Goal: Task Accomplishment & Management: Manage account settings

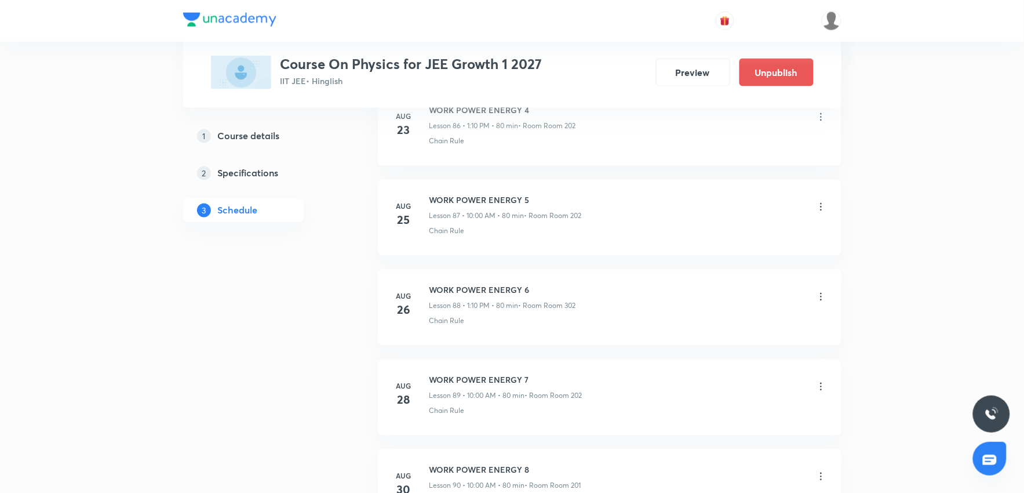
scroll to position [8696, 0]
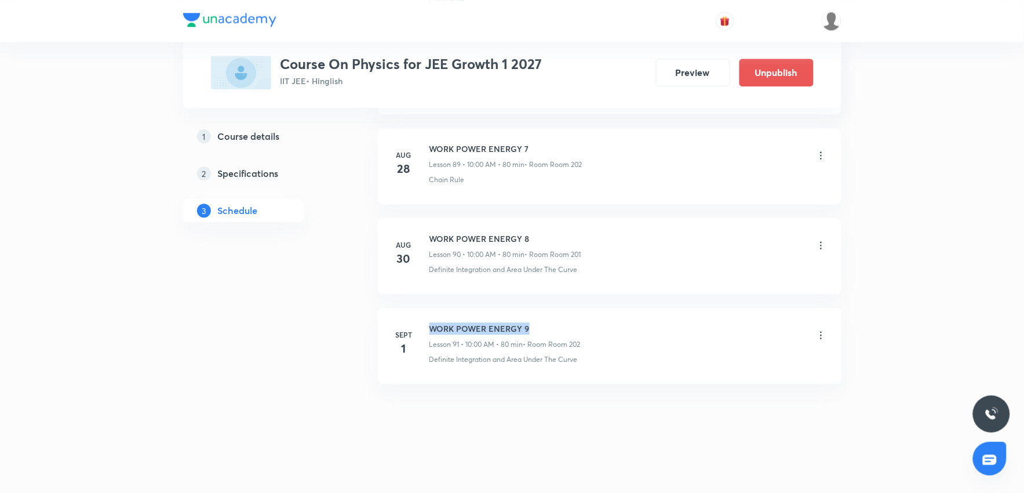
drag, startPoint x: 430, startPoint y: 329, endPoint x: 568, endPoint y: 315, distance: 138.7
click at [568, 315] on li "Sept 1 WORK POWER ENERGY 9 Lesson 91 • 10:00 AM • 80 min • Room Room 202 Defini…" at bounding box center [610, 346] width 464 height 76
copy h6 "WORK POWER ENERGY 9"
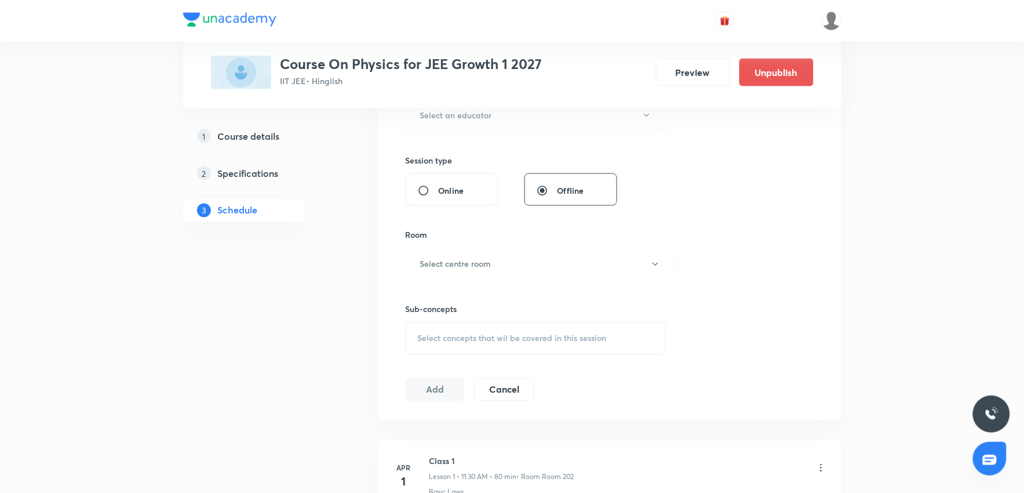
scroll to position [0, 0]
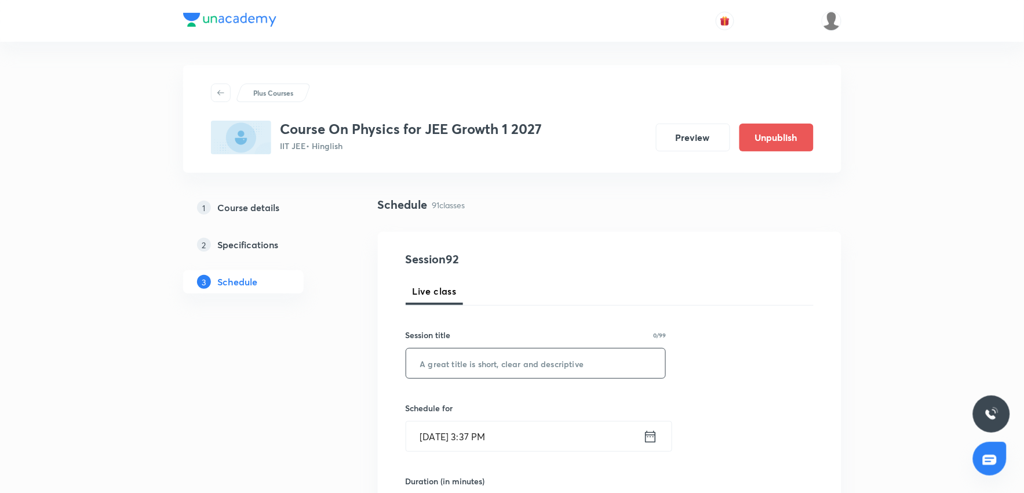
click at [436, 363] on input "text" at bounding box center [536, 363] width 260 height 30
paste input "WORK POWER ENERGY 9"
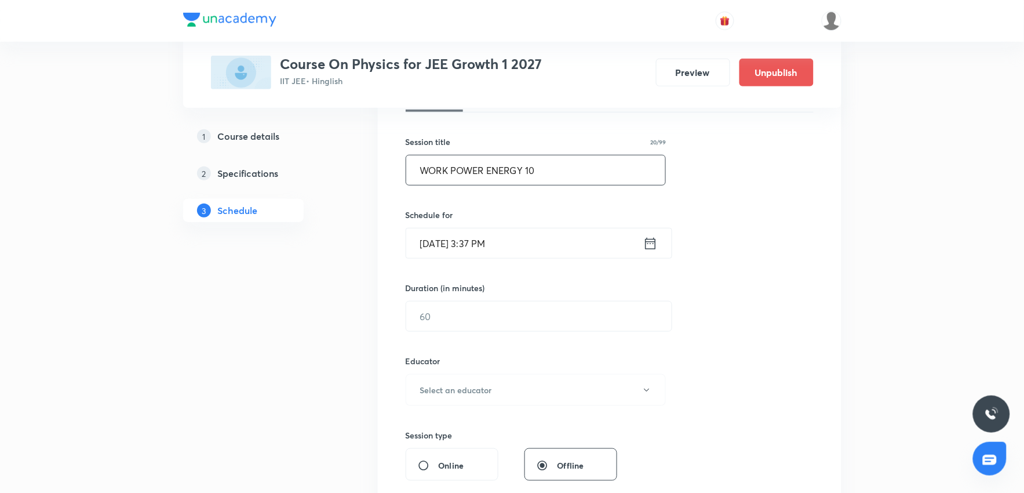
type input "WORK POWER ENERGY 10"
click at [546, 247] on input "Sept 1, 2025, 3:37 PM" at bounding box center [524, 243] width 237 height 30
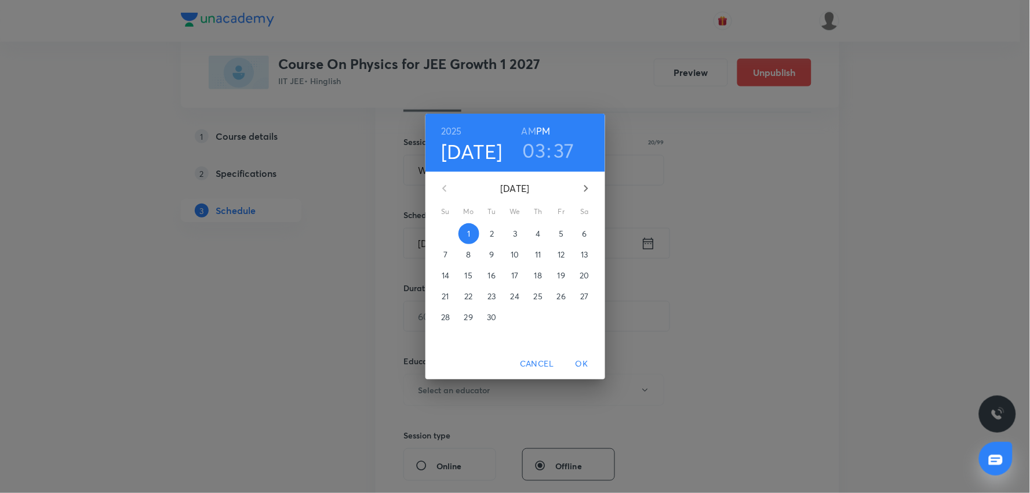
click at [490, 232] on p "2" at bounding box center [492, 234] width 4 height 12
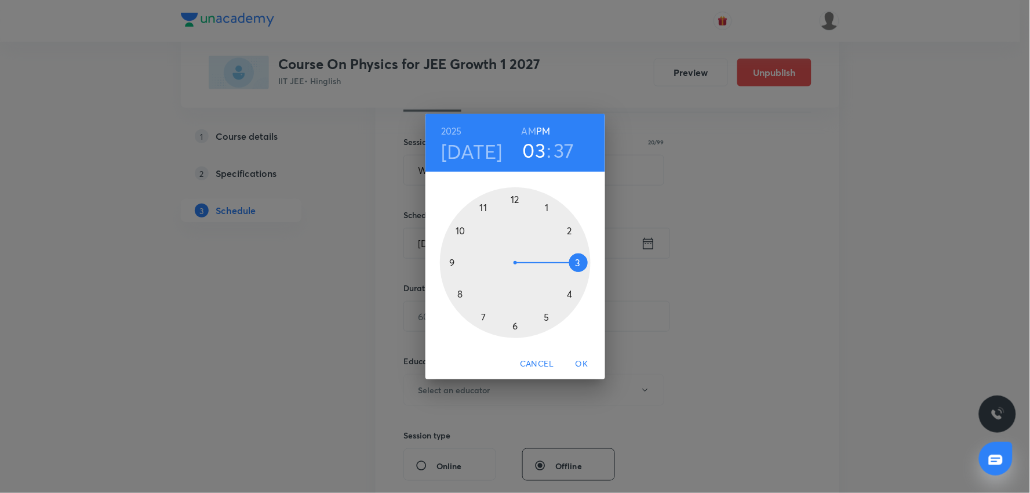
click at [709, 205] on div "2025 Sep 2 03 : 37 AM PM 1 2 3 4 5 6 7 8 9 10 11 12 Cancel OK" at bounding box center [515, 246] width 1030 height 493
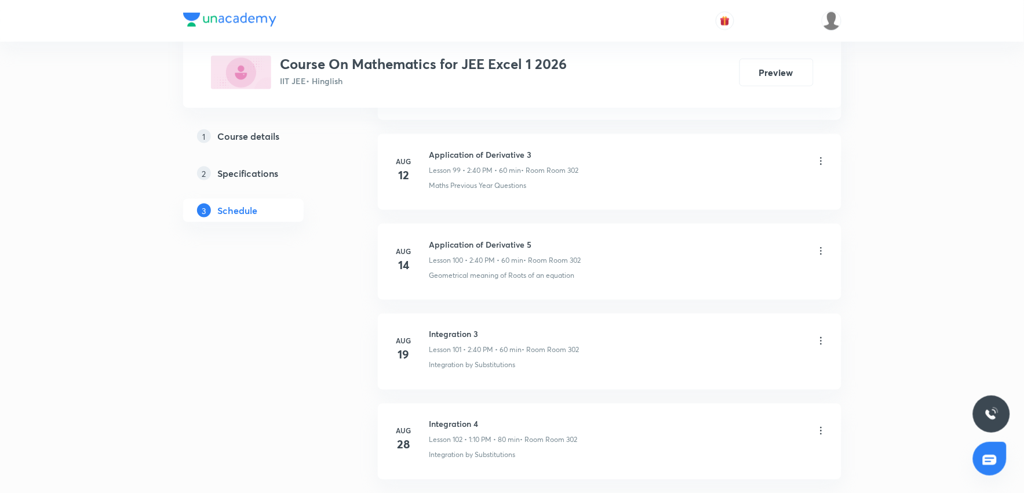
scroll to position [9686, 0]
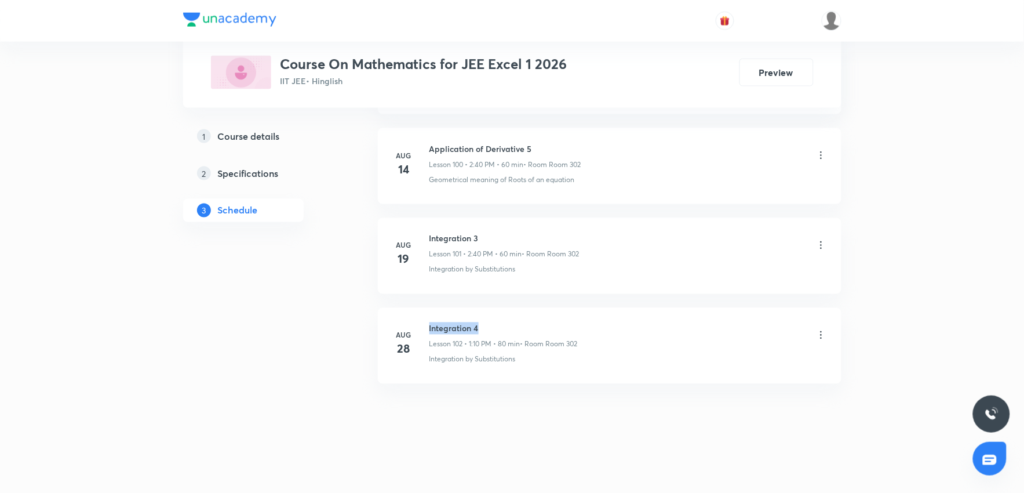
drag, startPoint x: 429, startPoint y: 325, endPoint x: 505, endPoint y: 321, distance: 76.0
click at [505, 321] on li "Aug 28 Integration 4 Lesson 102 • 1:10 PM • 80 min • Room Room 302 Integration …" at bounding box center [610, 346] width 464 height 76
copy h6 "Integration 4"
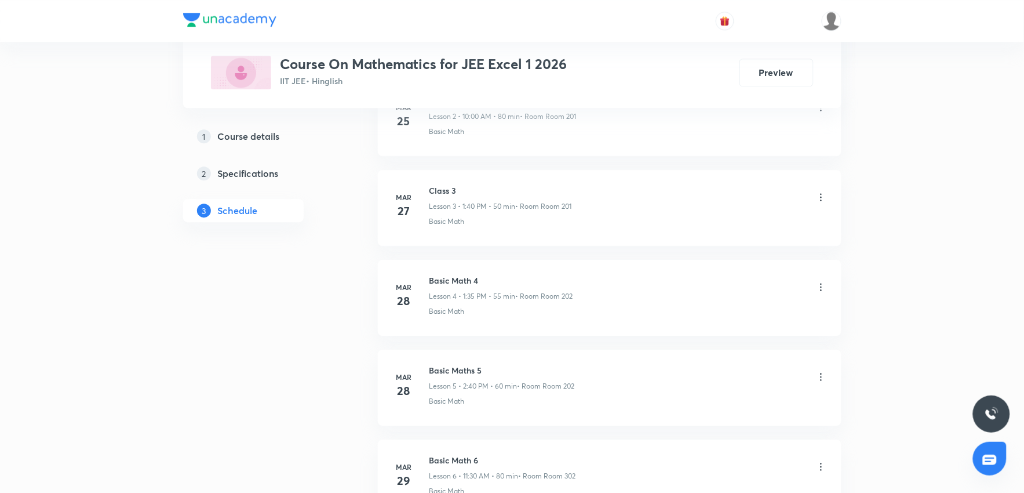
scroll to position [0, 0]
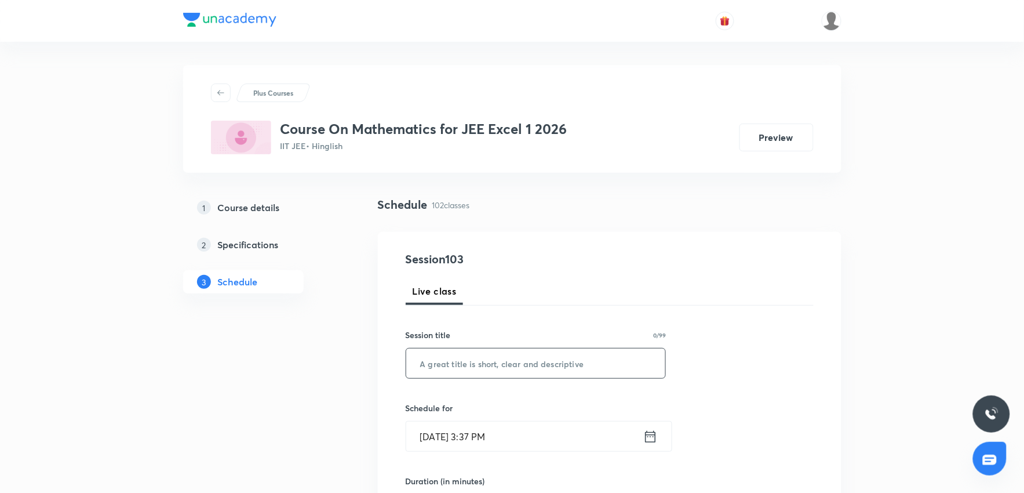
click at [516, 362] on input "text" at bounding box center [536, 363] width 260 height 30
paste input "Integration 4"
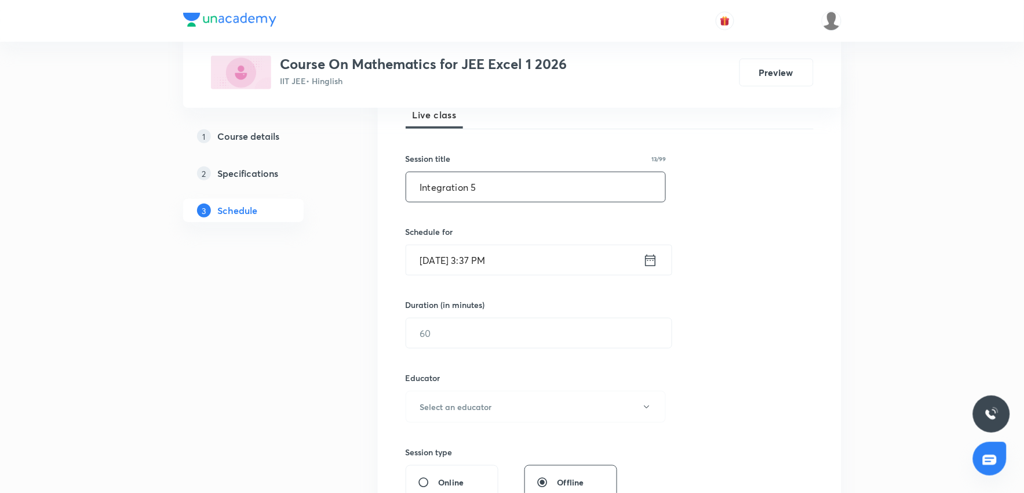
scroll to position [193, 0]
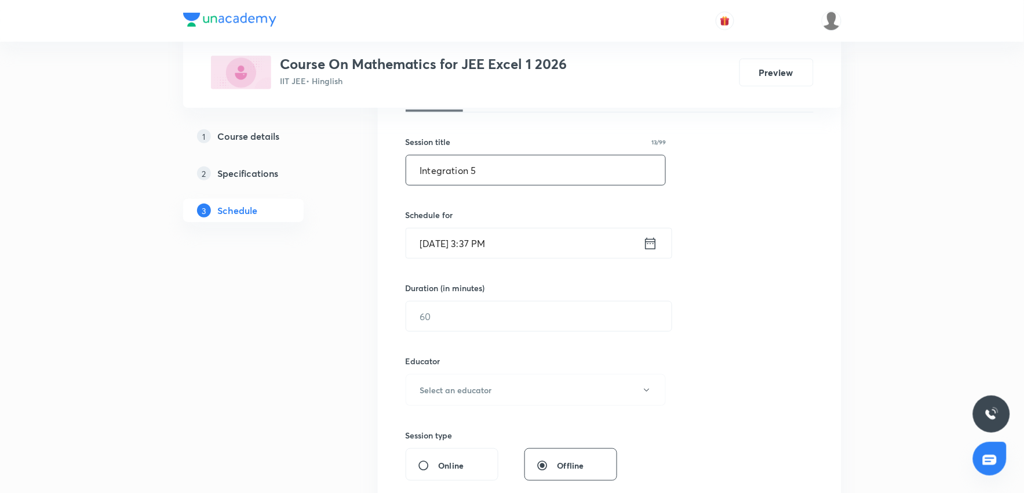
type input "Integration 5"
click at [524, 238] on input "Sept 1, 2025, 3:37 PM" at bounding box center [524, 243] width 237 height 30
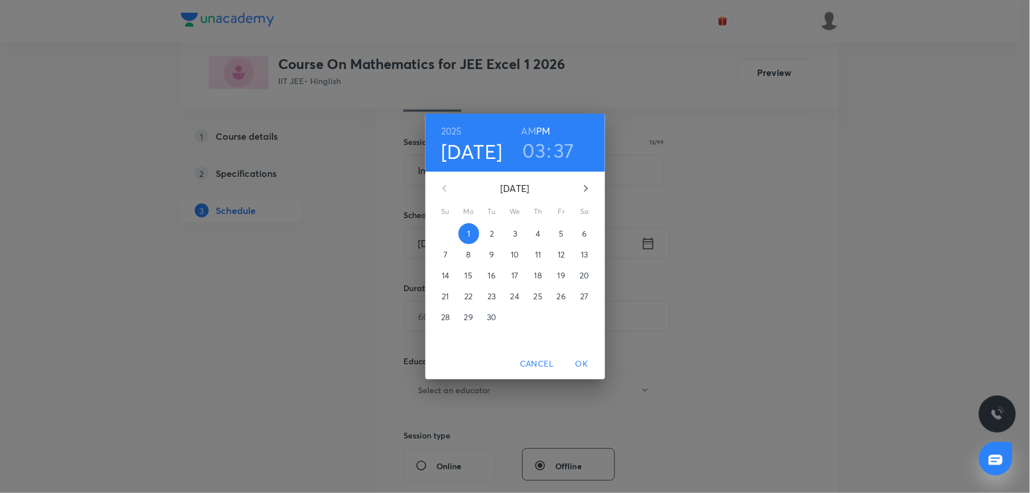
click at [495, 227] on button "2" at bounding box center [492, 233] width 21 height 21
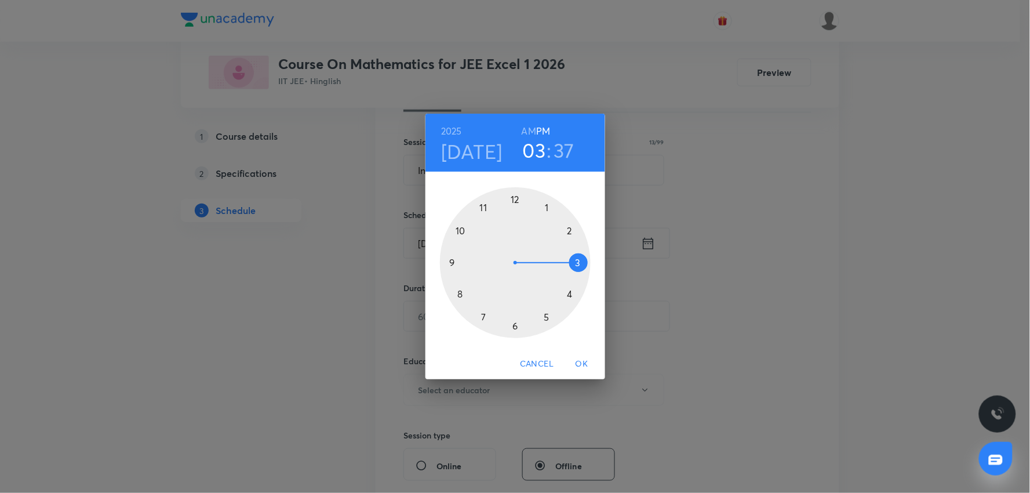
click at [531, 144] on h3 "03" at bounding box center [534, 150] width 23 height 24
click at [462, 228] on div at bounding box center [515, 262] width 151 height 151
drag, startPoint x: 514, startPoint y: 199, endPoint x: 508, endPoint y: 308, distance: 109.7
click at [514, 201] on div at bounding box center [515, 262] width 151 height 151
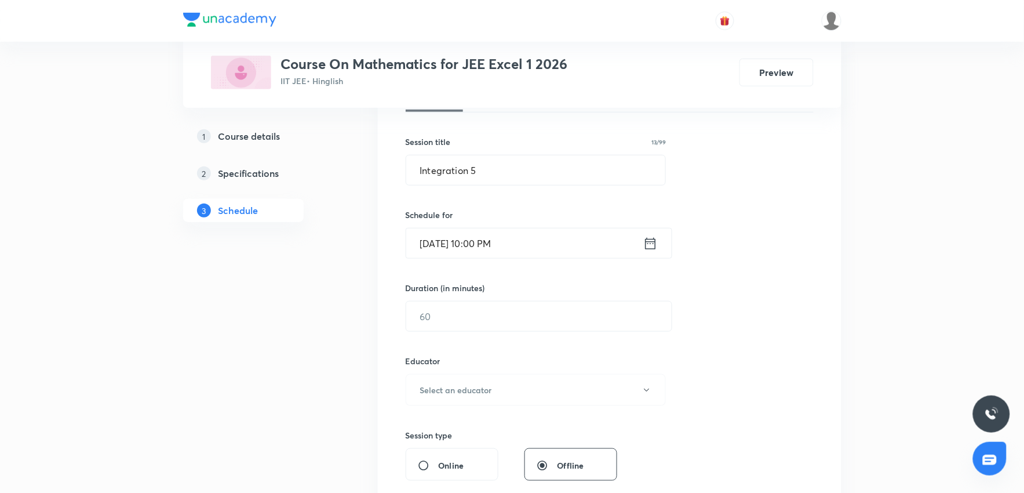
click at [530, 244] on input "Sept 2, 2025, 10:00 PM" at bounding box center [524, 243] width 237 height 30
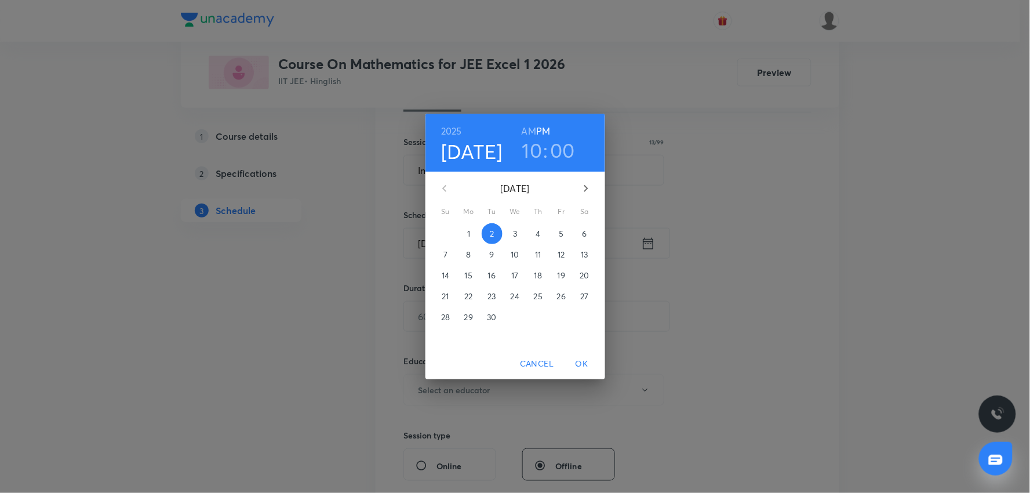
drag, startPoint x: 528, startPoint y: 130, endPoint x: 575, endPoint y: 299, distance: 174.5
click at [532, 136] on h6 "AM" at bounding box center [529, 131] width 14 height 16
click at [583, 362] on span "OK" at bounding box center [582, 363] width 28 height 14
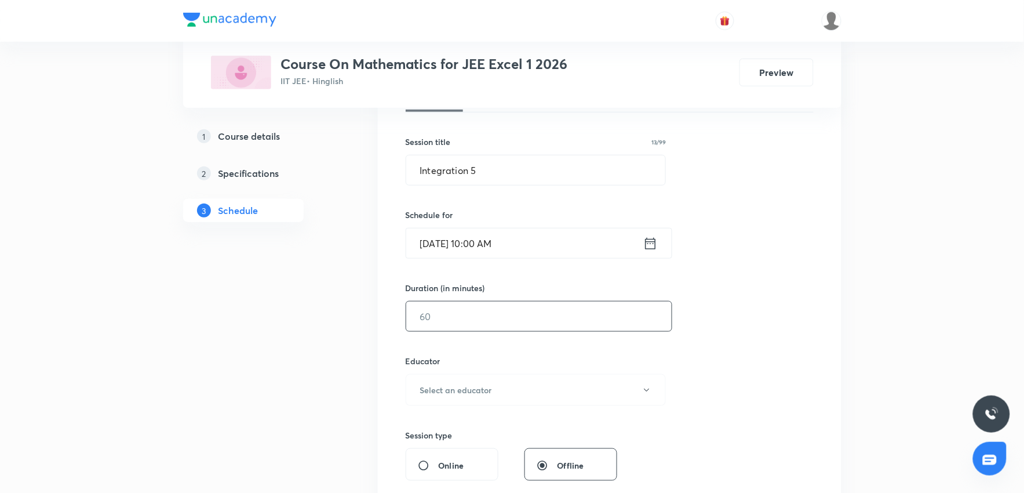
click at [497, 322] on input "text" at bounding box center [538, 316] width 265 height 30
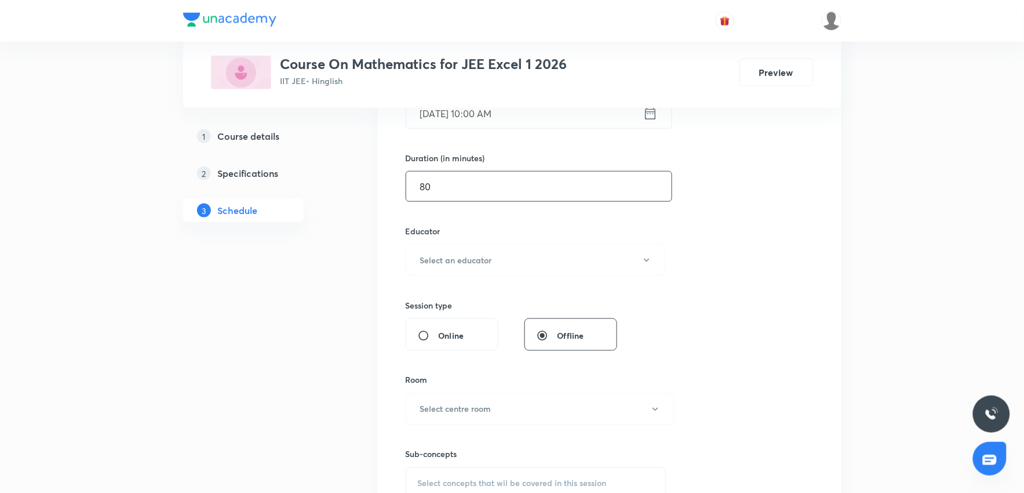
scroll to position [386, 0]
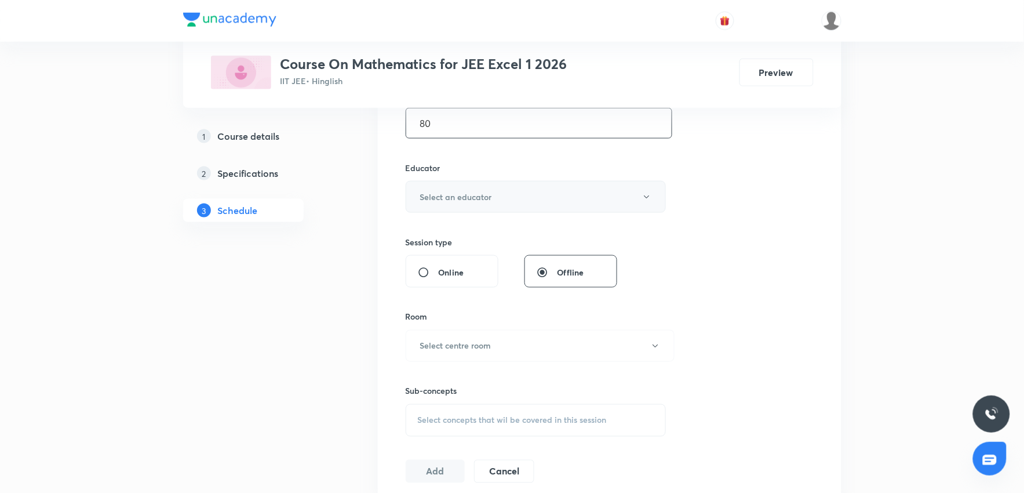
type input "80"
click at [476, 185] on button "Select an educator" at bounding box center [536, 197] width 261 height 32
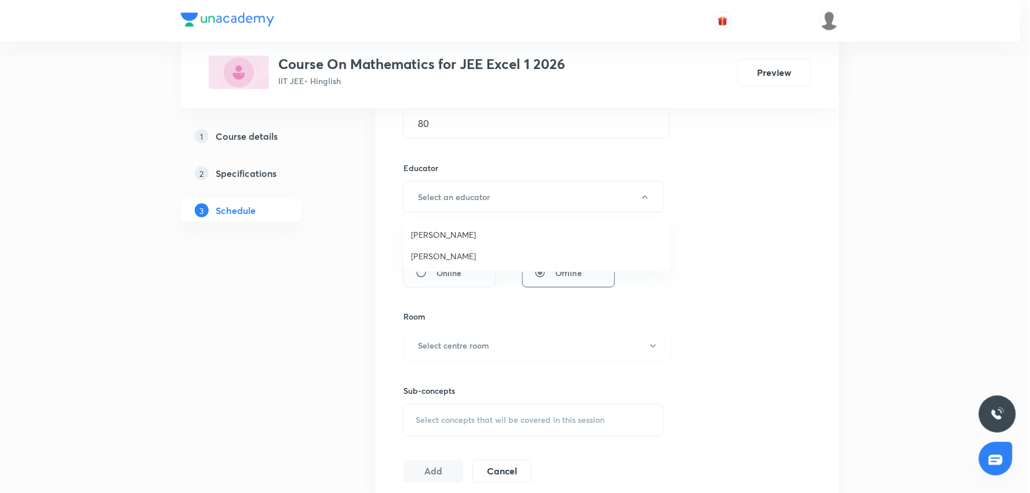
click at [454, 235] on span "Vijay Meghwal" at bounding box center [538, 234] width 254 height 12
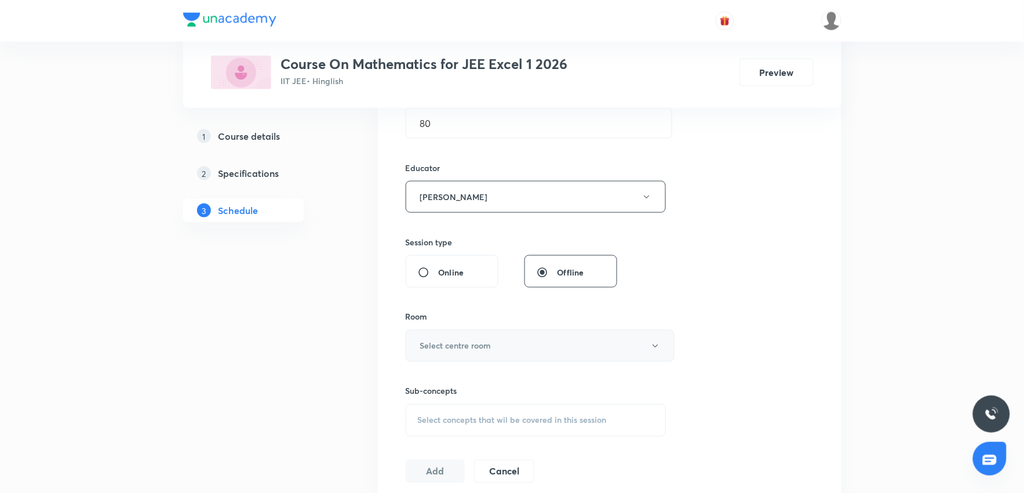
click at [482, 348] on h6 "Select centre room" at bounding box center [455, 346] width 71 height 12
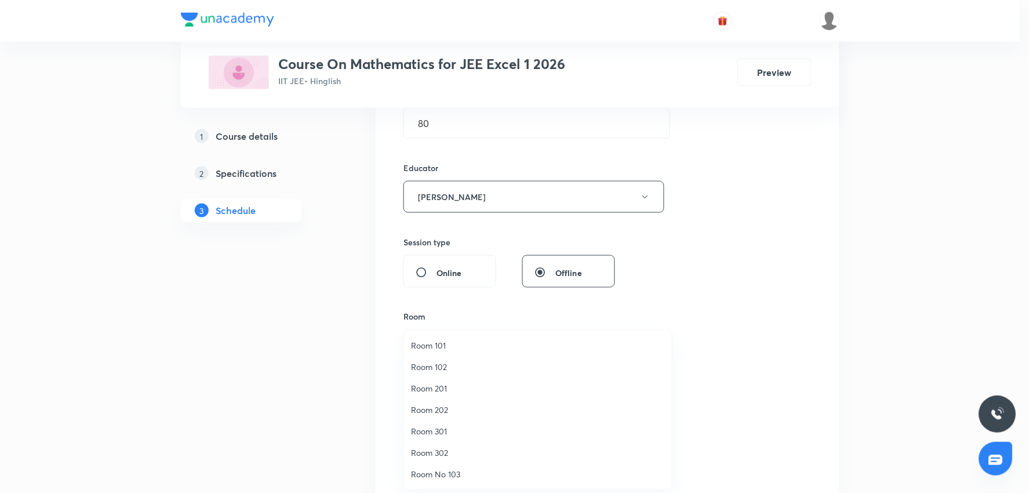
click at [448, 449] on span "Room 302" at bounding box center [538, 452] width 254 height 12
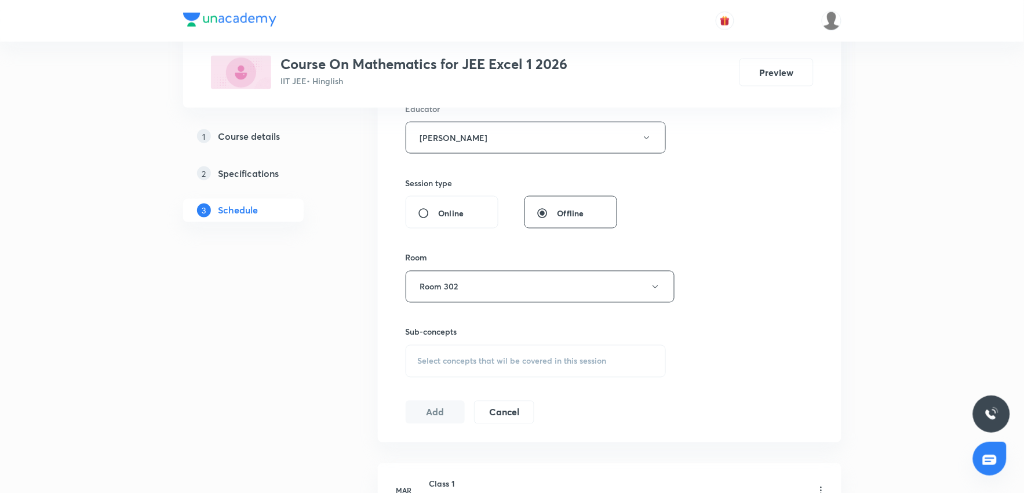
scroll to position [515, 0]
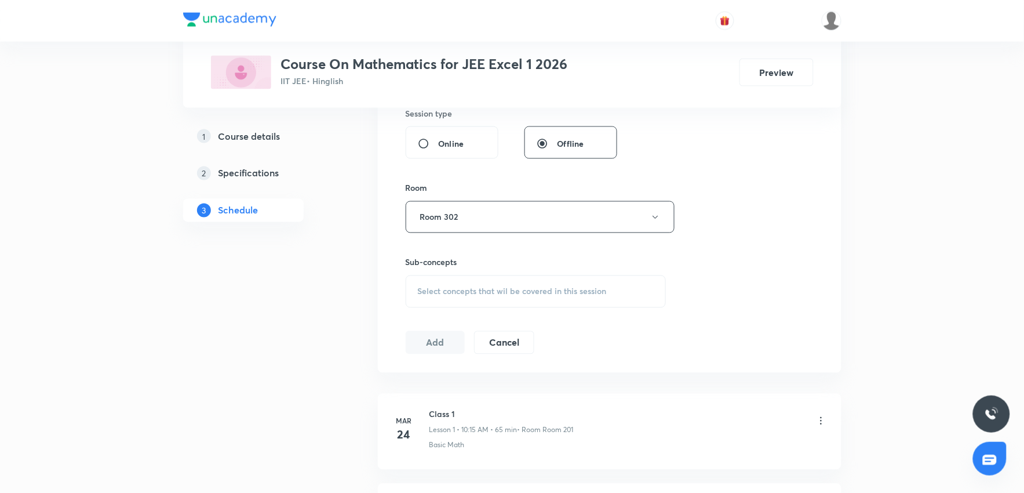
click at [505, 293] on span "Select concepts that wil be covered in this session" at bounding box center [512, 291] width 189 height 9
drag, startPoint x: 505, startPoint y: 293, endPoint x: 505, endPoint y: 299, distance: 6.4
click at [505, 293] on span "Select concepts that wil be covered in this session" at bounding box center [512, 291] width 189 height 9
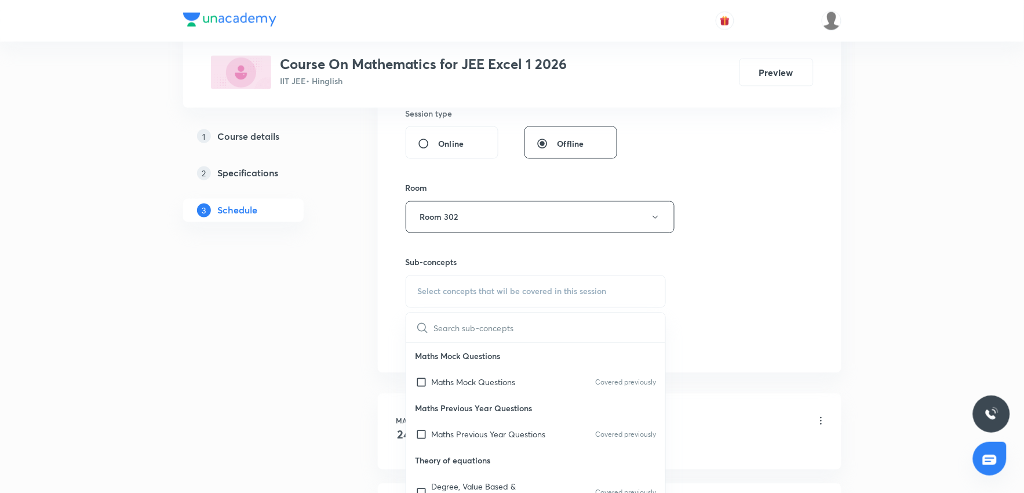
click at [490, 290] on span "Select concepts that wil be covered in this session" at bounding box center [512, 291] width 189 height 9
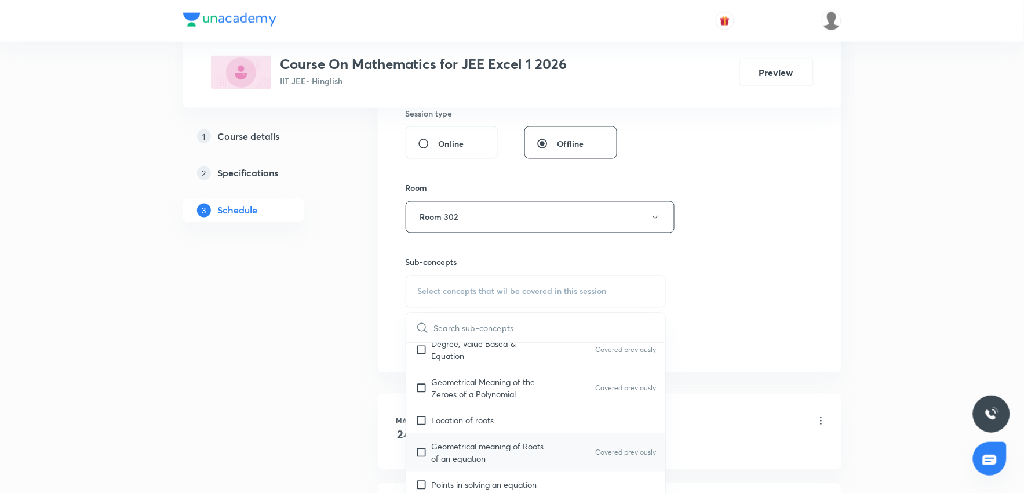
scroll to position [193, 0]
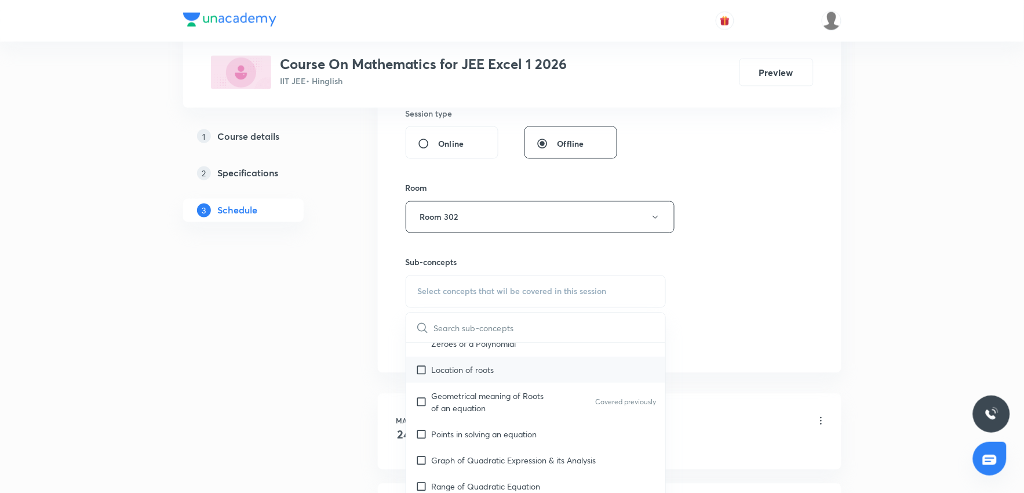
click at [480, 369] on p "Location of roots" at bounding box center [463, 370] width 63 height 12
checkbox input "true"
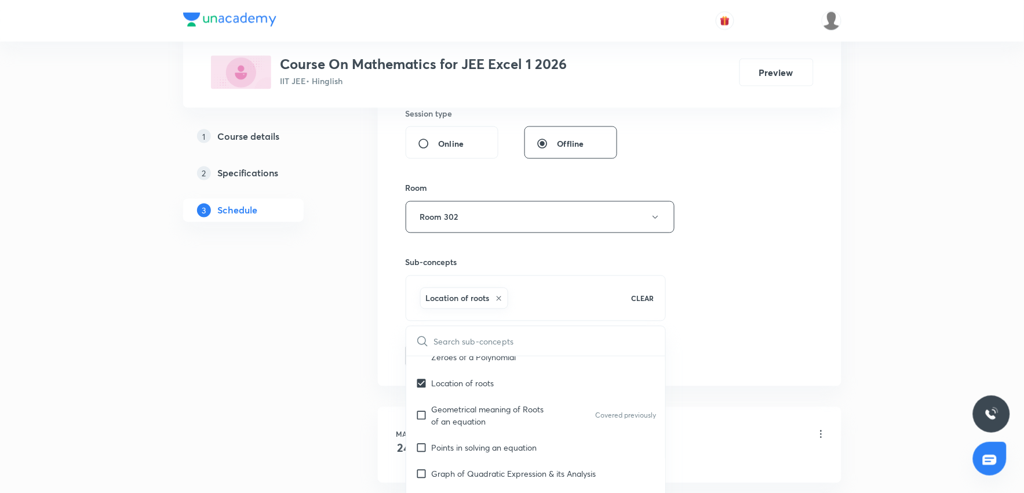
click at [789, 276] on div "Session 103 Live class Session title 13/99 Integration 5 ​ Schedule for Sept 2,…" at bounding box center [610, 52] width 408 height 632
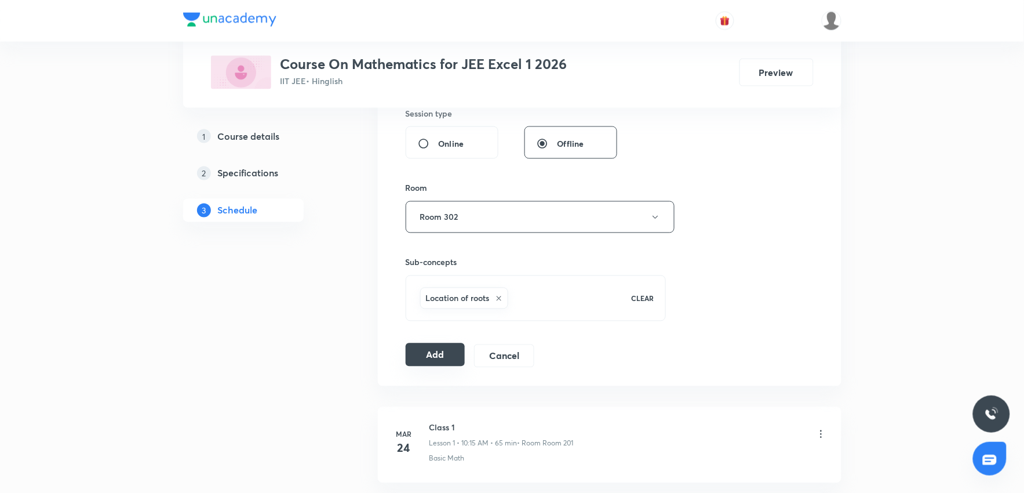
click at [442, 356] on button "Add" at bounding box center [436, 354] width 60 height 23
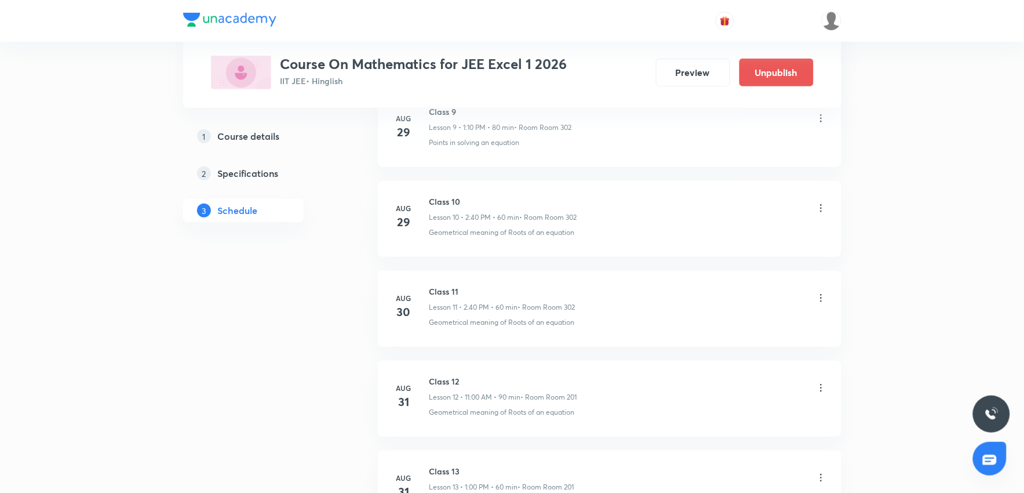
scroll to position [1696, 0]
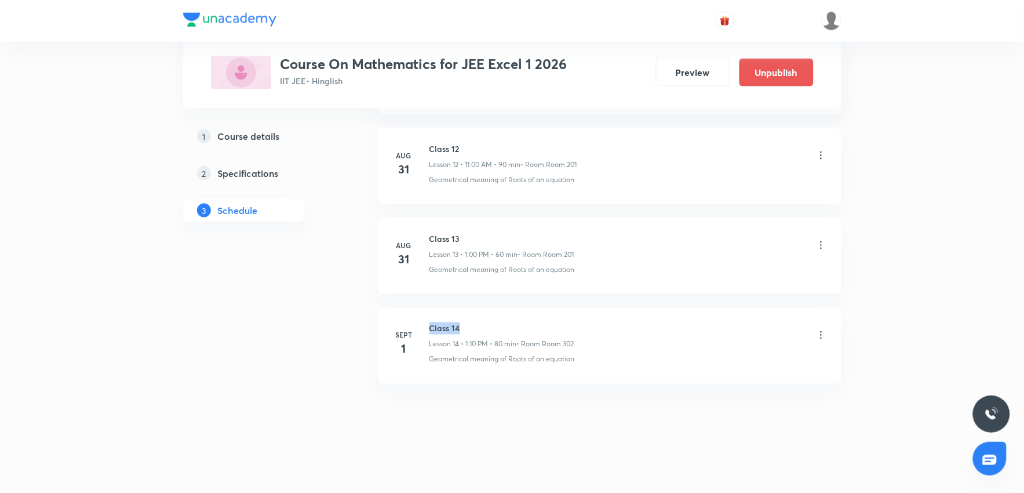
drag, startPoint x: 431, startPoint y: 325, endPoint x: 493, endPoint y: 320, distance: 62.2
click at [493, 320] on li "Sept 1 Class 14 Lesson 14 • 1:10 PM • 80 min • Room Room 302 Geometrical meanin…" at bounding box center [610, 346] width 464 height 76
copy h6 "Class 14"
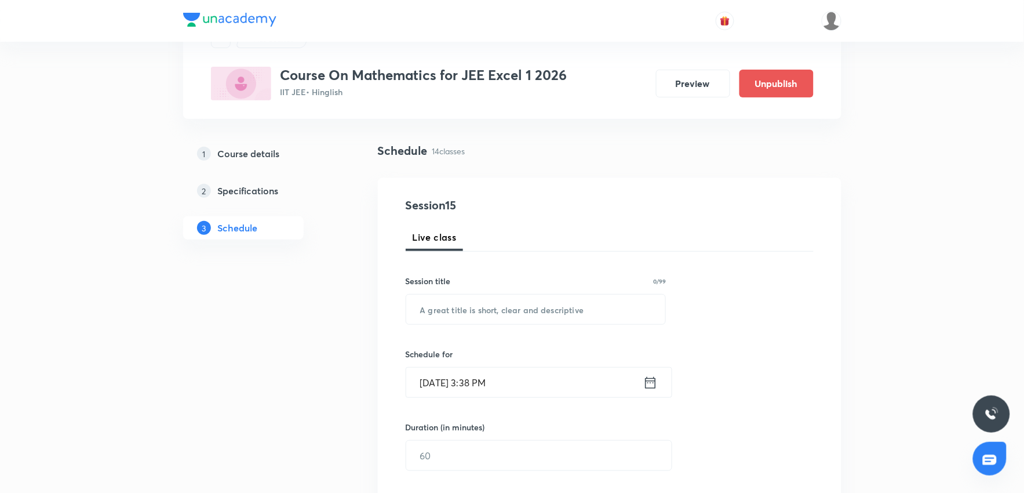
scroll to position [0, 0]
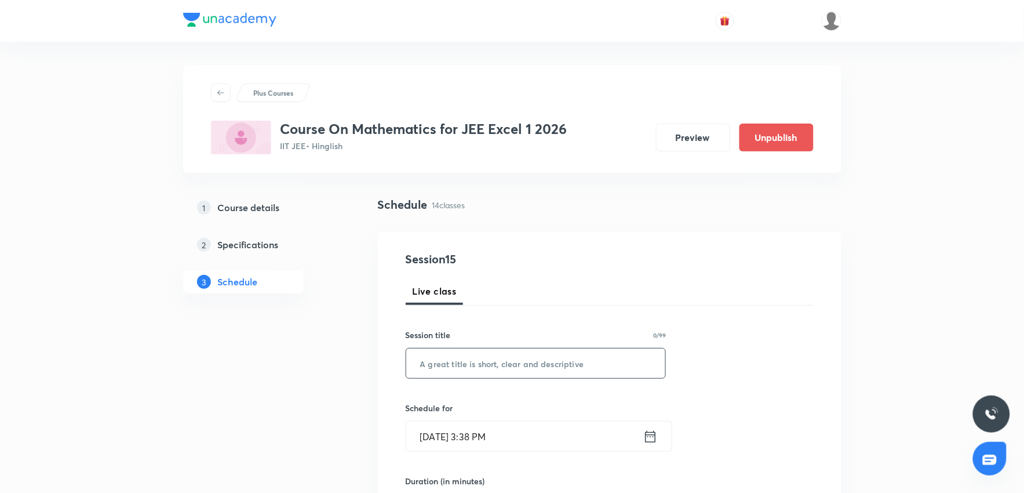
click at [434, 362] on input "text" at bounding box center [536, 363] width 260 height 30
paste input "Class 14"
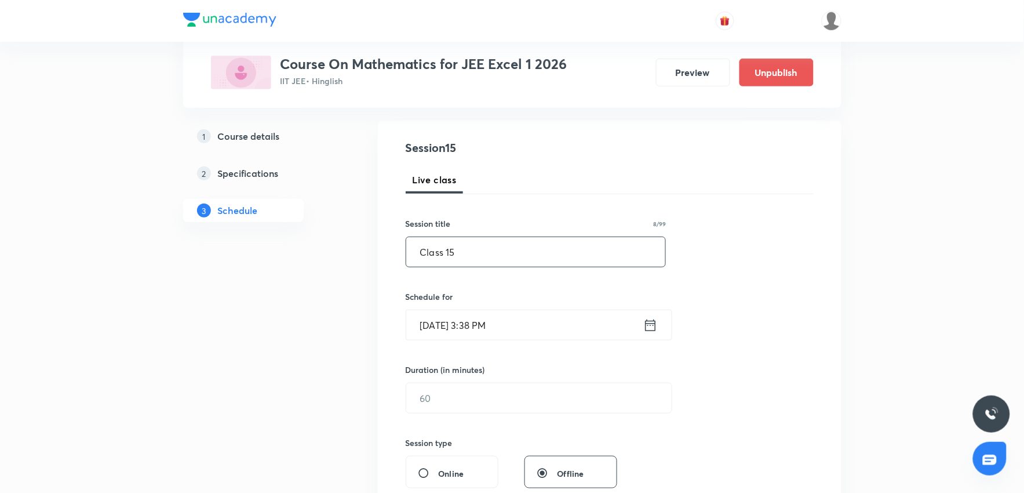
scroll to position [129, 0]
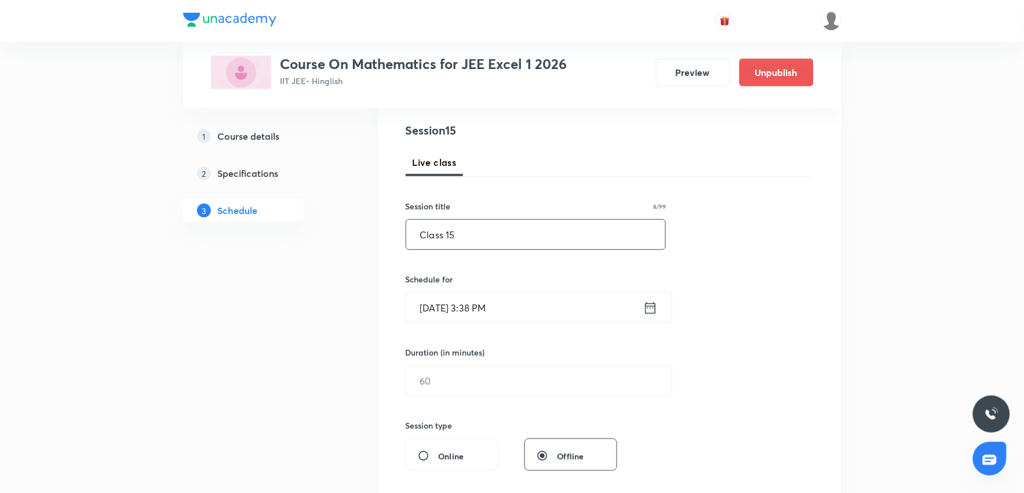
type input "Class 15"
click at [508, 305] on input "Sept 1, 2025, 3:38 PM" at bounding box center [524, 308] width 237 height 30
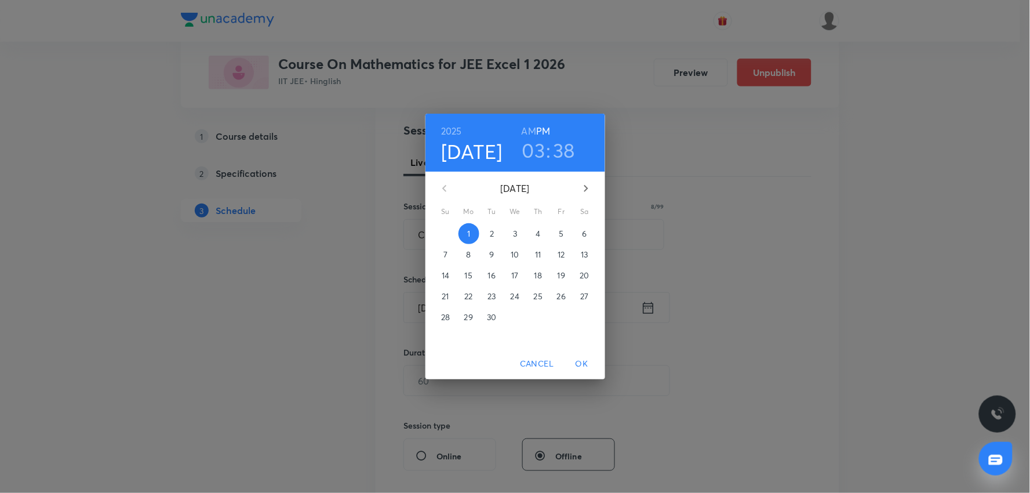
drag, startPoint x: 491, startPoint y: 228, endPoint x: 508, endPoint y: 184, distance: 47.1
click at [494, 223] on button "2" at bounding box center [492, 233] width 21 height 21
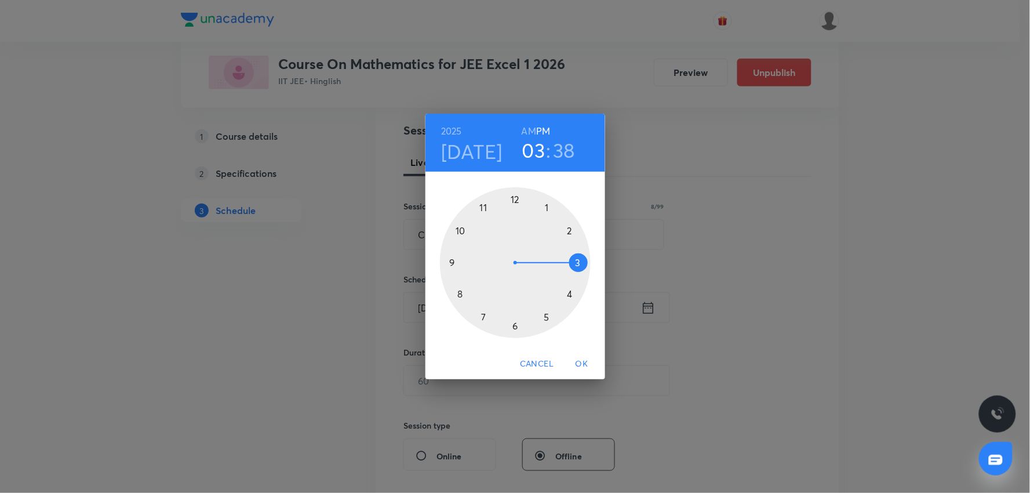
click at [538, 148] on h3 "03" at bounding box center [533, 150] width 23 height 24
drag, startPoint x: 483, startPoint y: 206, endPoint x: 507, endPoint y: 306, distance: 102.5
click at [483, 209] on div at bounding box center [515, 262] width 151 height 151
click at [516, 325] on div at bounding box center [515, 262] width 151 height 151
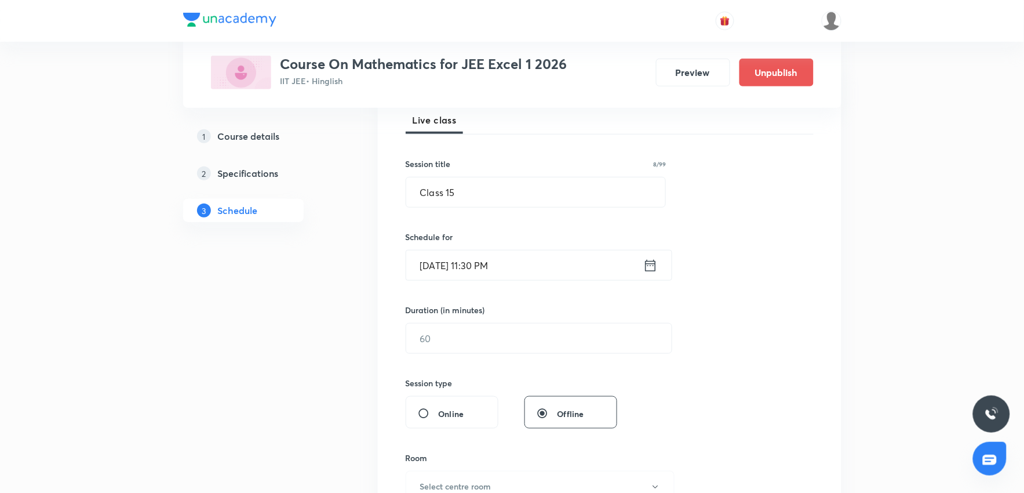
scroll to position [193, 0]
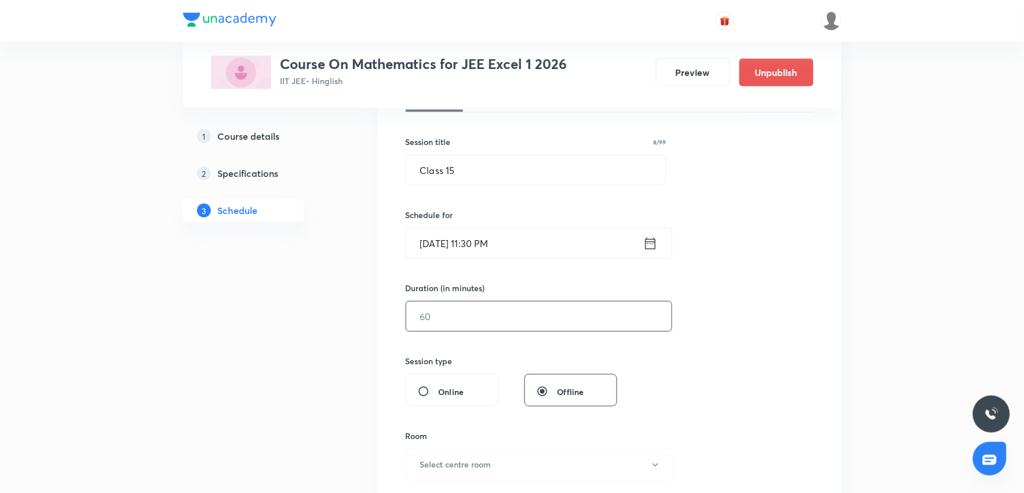
click at [467, 325] on input "text" at bounding box center [538, 316] width 265 height 30
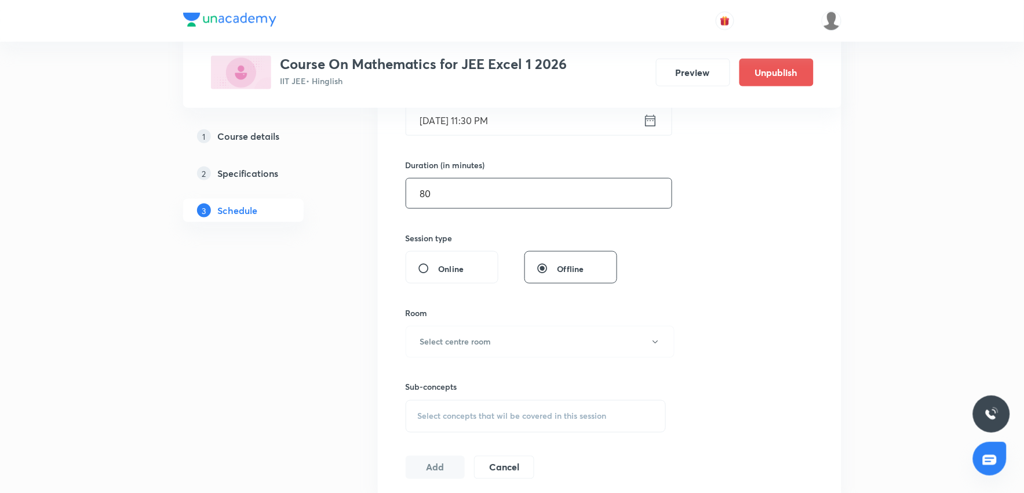
scroll to position [322, 0]
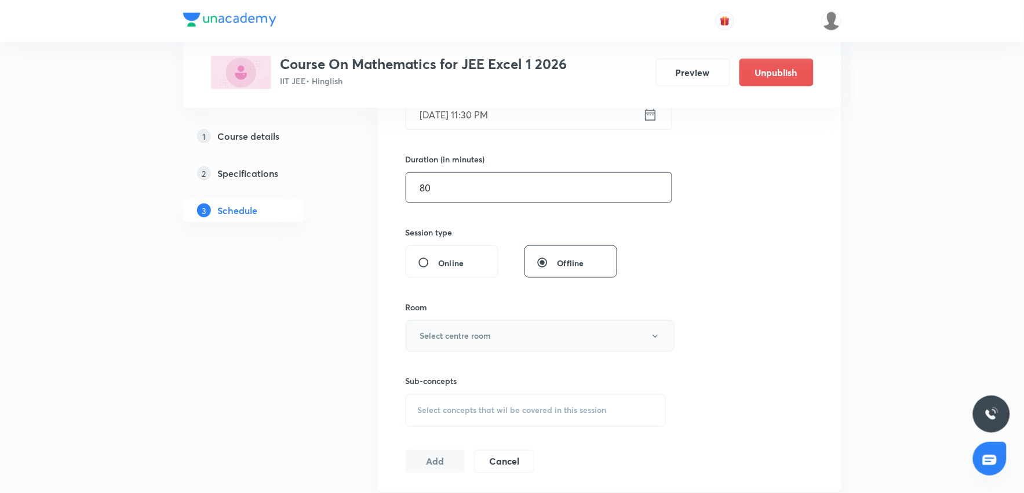
type input "80"
click at [464, 331] on h6 "Select centre room" at bounding box center [455, 336] width 71 height 12
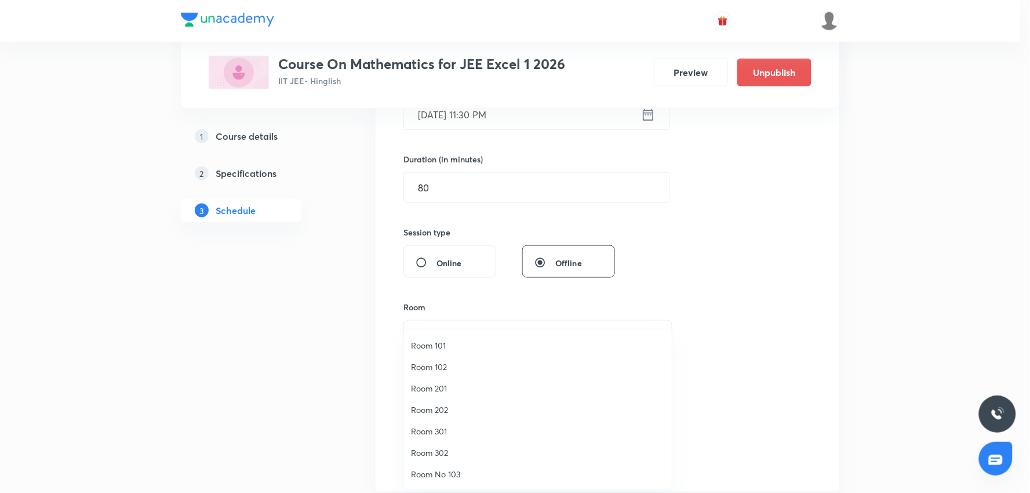
click at [447, 450] on span "Room 302" at bounding box center [538, 452] width 254 height 12
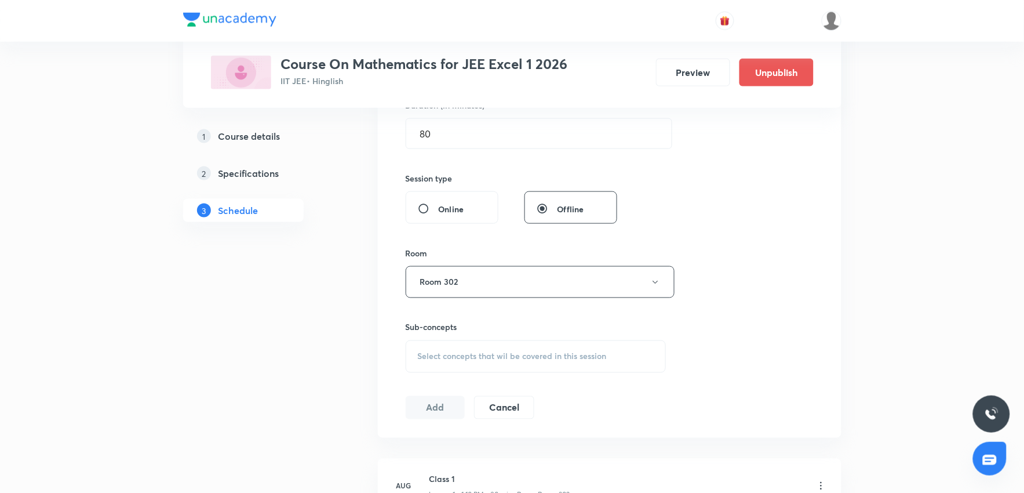
scroll to position [450, 0]
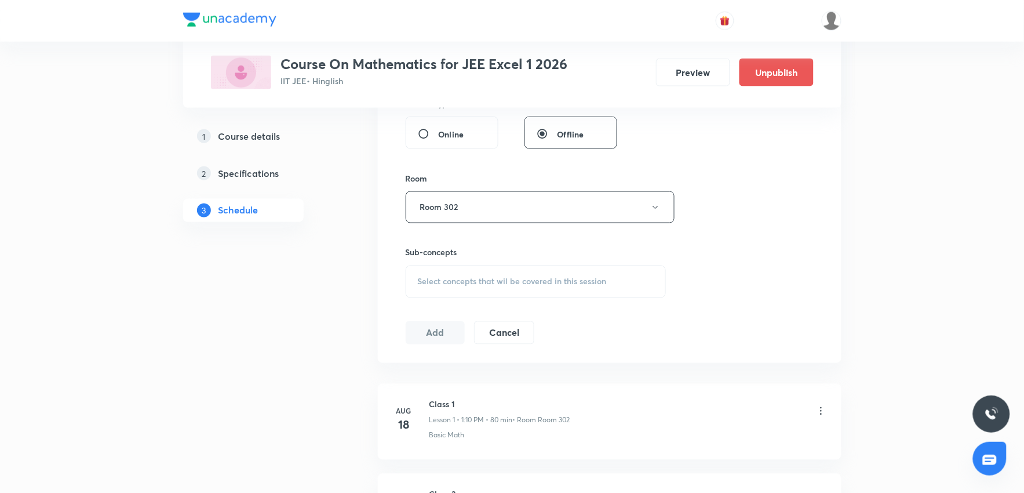
click at [523, 294] on div "Select concepts that wil be covered in this session" at bounding box center [536, 281] width 261 height 32
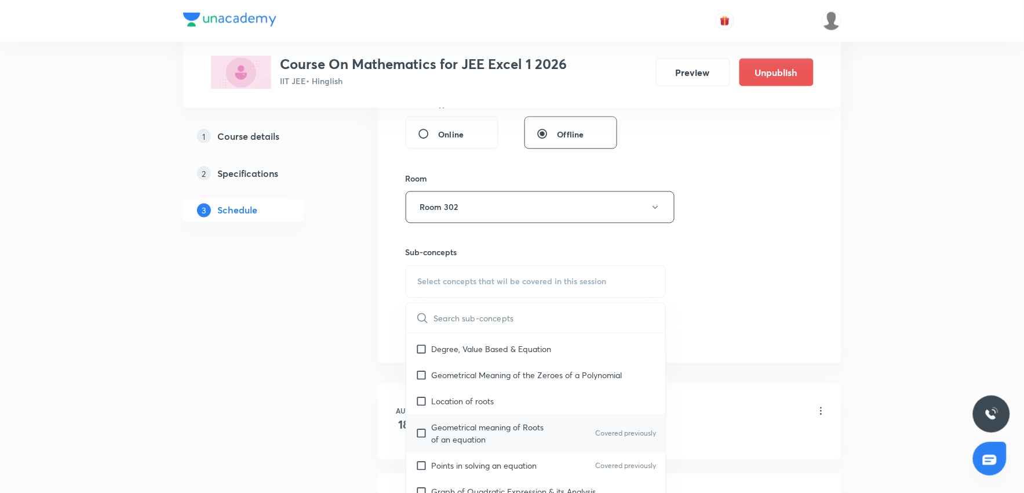
scroll to position [129, 0]
click at [462, 402] on p "Location of roots" at bounding box center [463, 400] width 63 height 12
checkbox input "true"
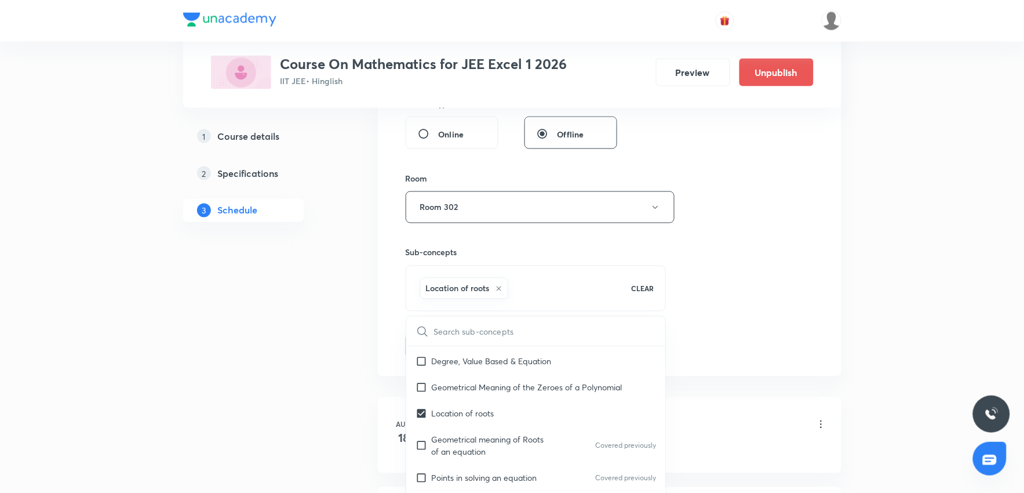
click at [787, 332] on div "Session 15 Live class Session title 8/99 Class 15 ​ Schedule for Sept 2, 2025, …" at bounding box center [610, 79] width 408 height 558
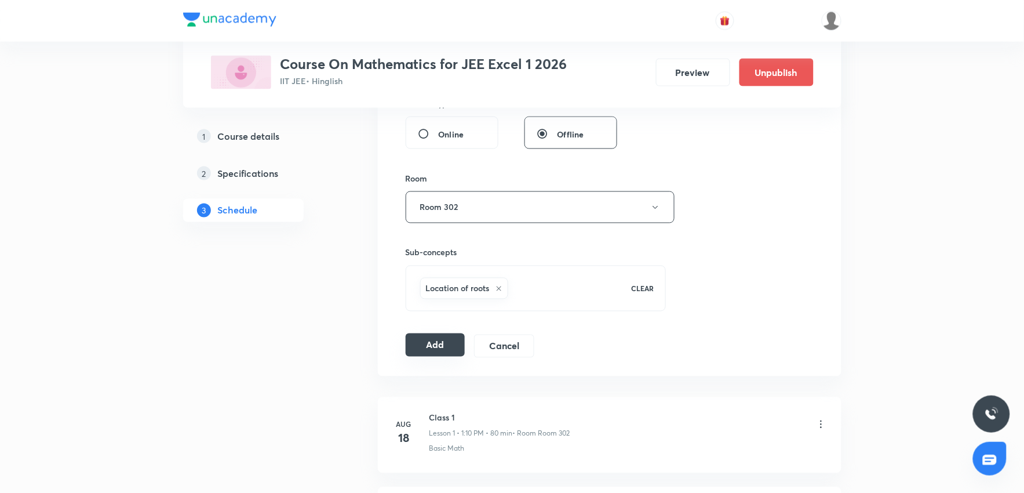
click at [427, 346] on button "Add" at bounding box center [436, 344] width 60 height 23
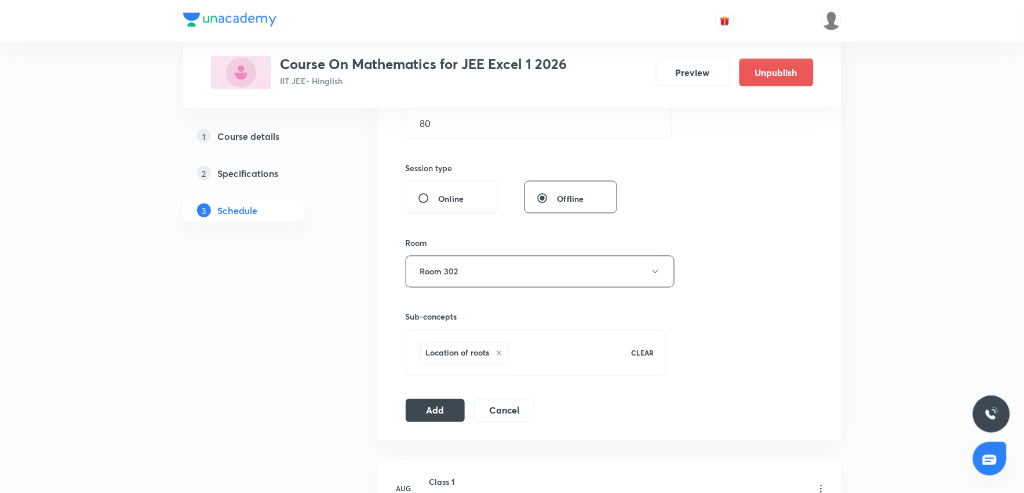
scroll to position [322, 0]
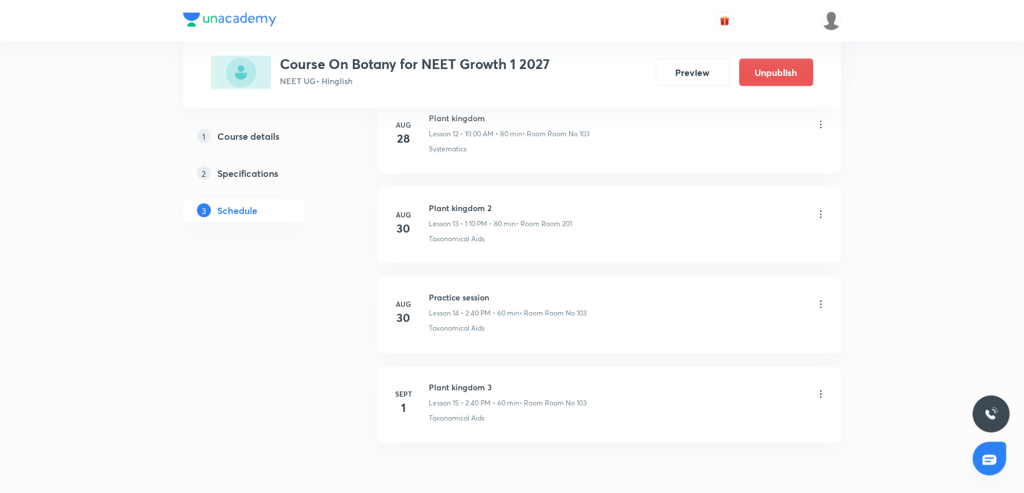
scroll to position [1786, 0]
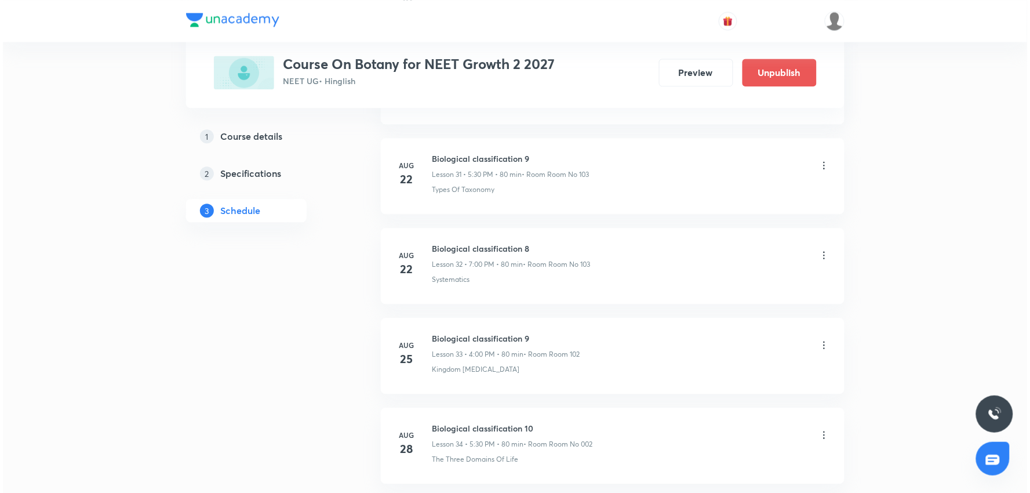
scroll to position [3675, 0]
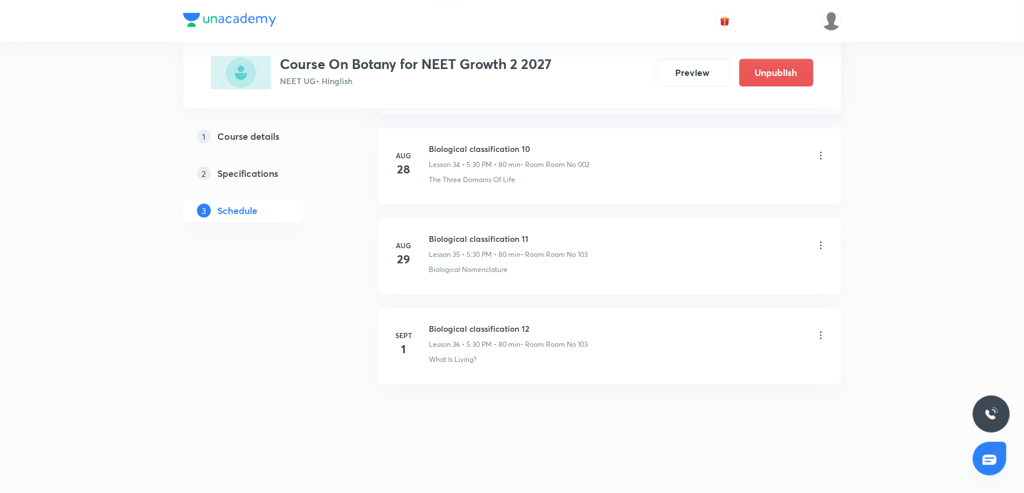
click at [824, 337] on icon at bounding box center [822, 335] width 12 height 12
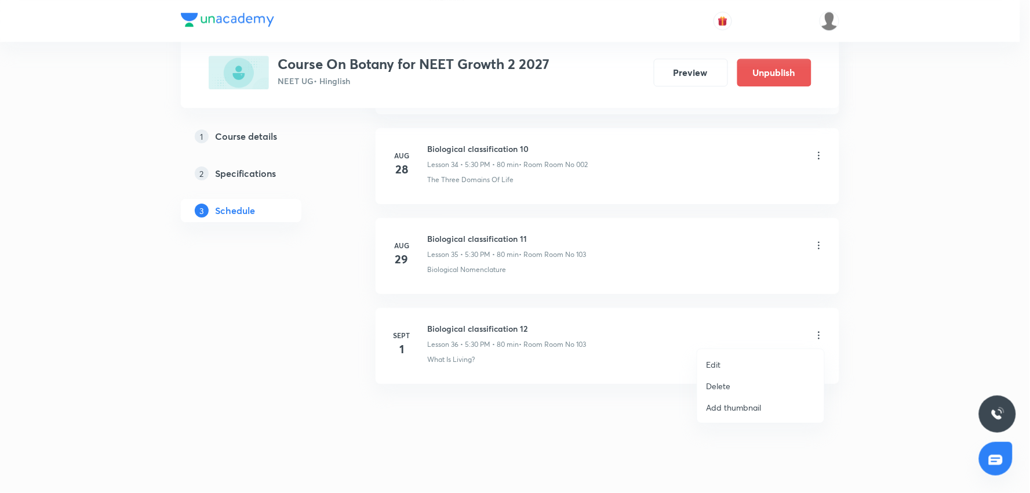
click at [744, 366] on li "Edit" at bounding box center [760, 364] width 127 height 21
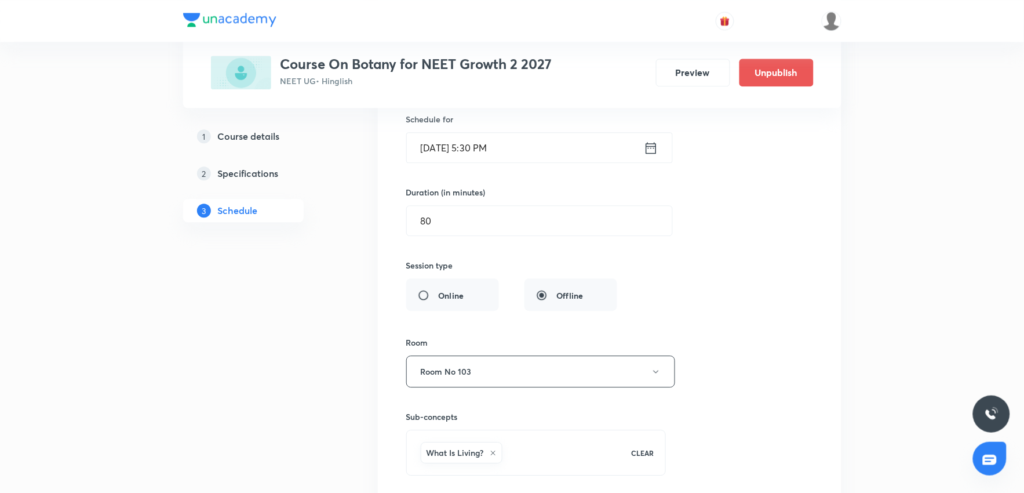
scroll to position [3394, 0]
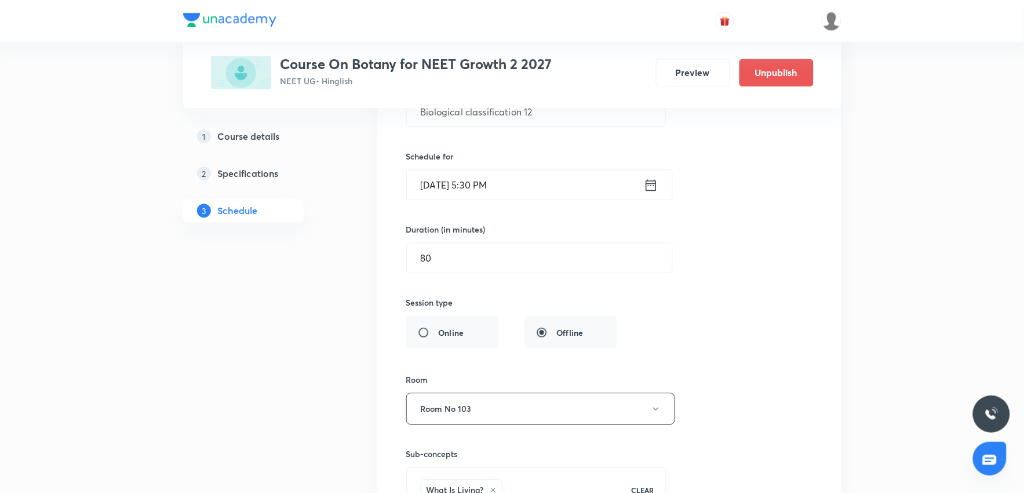
click at [511, 196] on input "[DATE] 5:30 PM" at bounding box center [525, 185] width 237 height 30
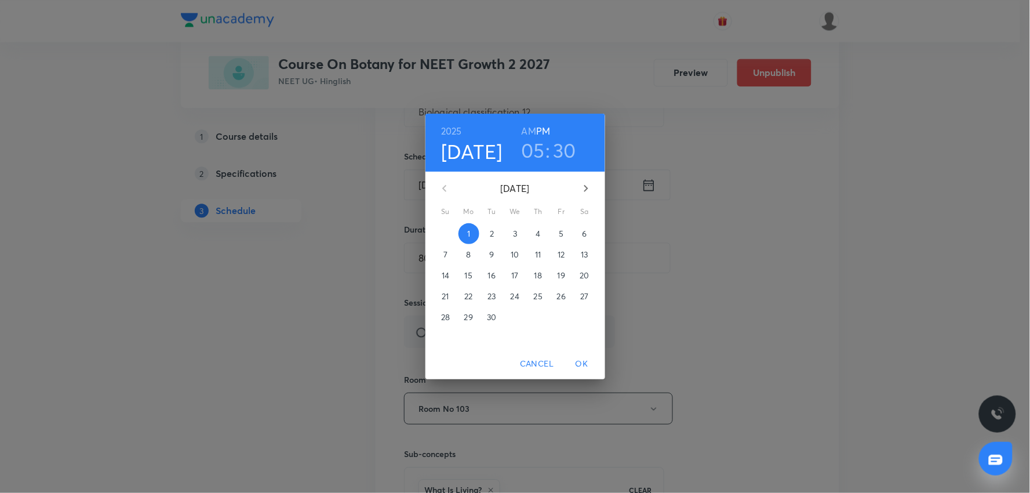
click at [534, 155] on h3 "05" at bounding box center [533, 150] width 24 height 24
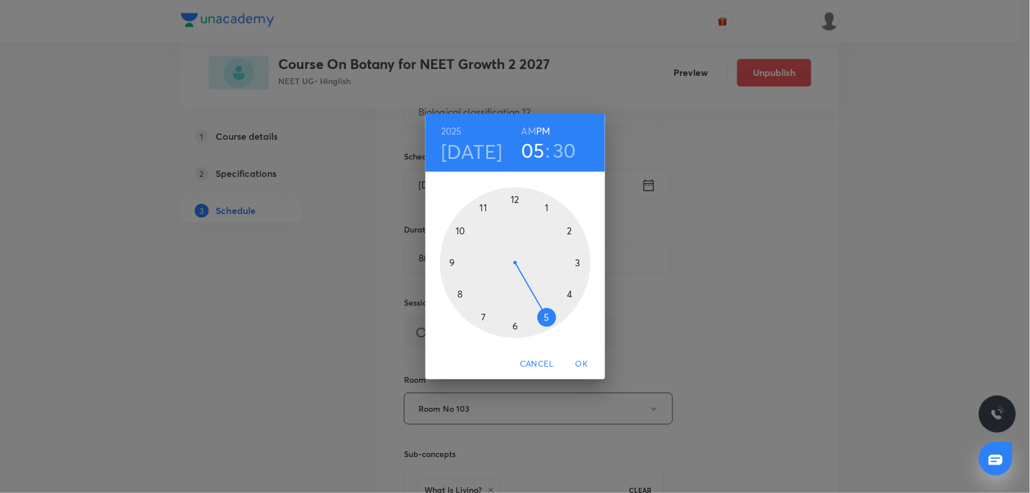
click at [485, 316] on div at bounding box center [515, 262] width 151 height 151
click at [512, 201] on div at bounding box center [515, 262] width 151 height 151
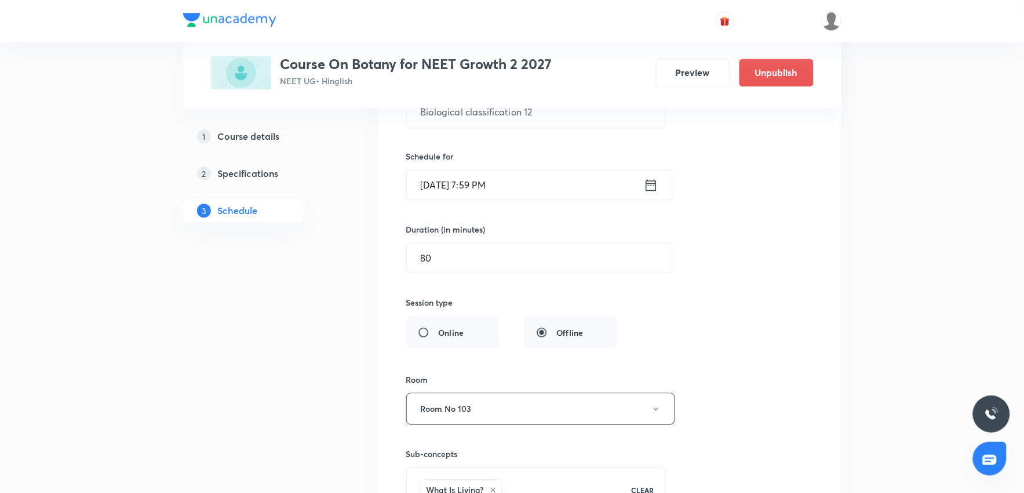
click at [530, 187] on input "[DATE] 7:59 PM" at bounding box center [525, 185] width 237 height 30
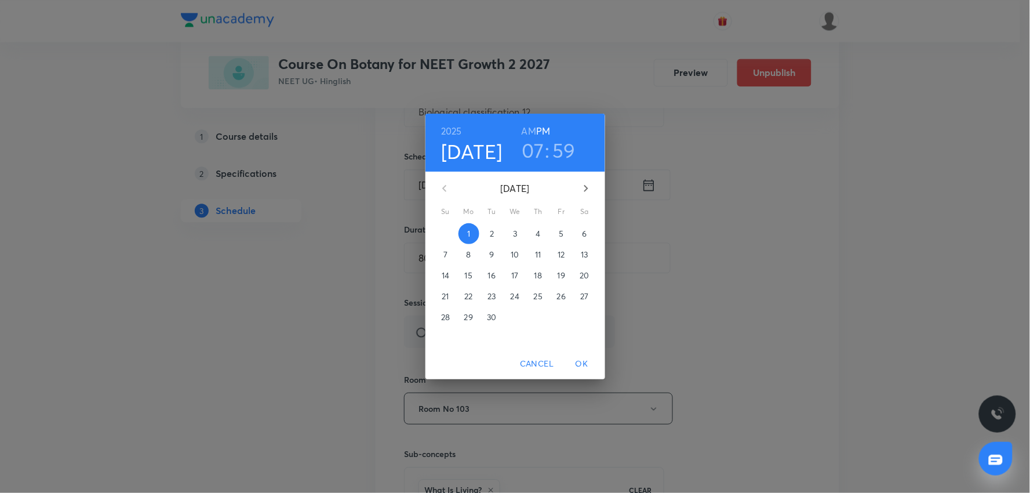
click at [563, 149] on h3 "59" at bounding box center [563, 150] width 23 height 24
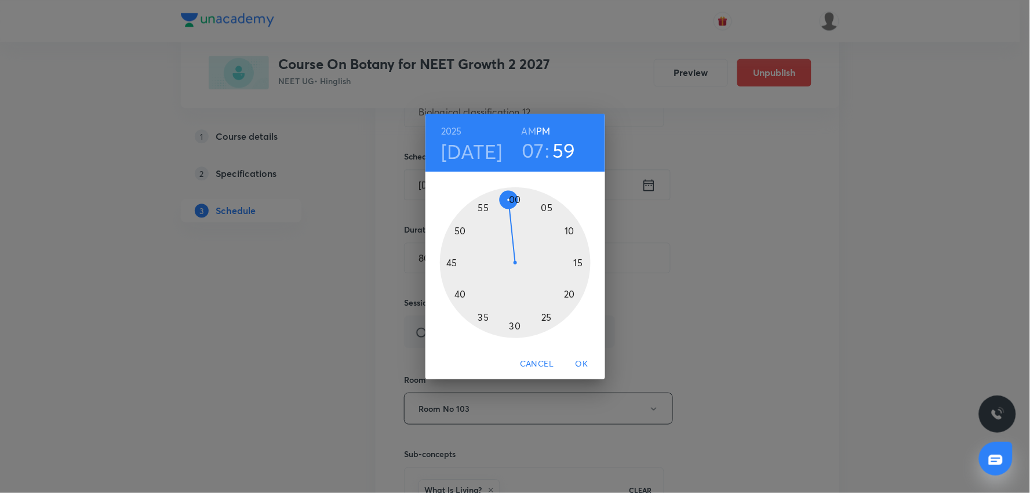
click at [517, 198] on div at bounding box center [515, 262] width 151 height 151
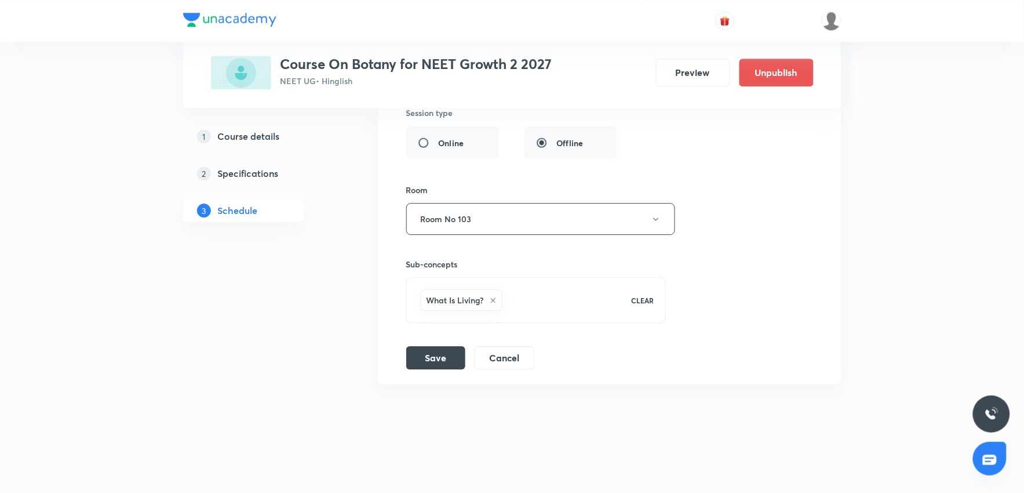
scroll to position [3588, 0]
click at [441, 366] on button "Save" at bounding box center [435, 356] width 59 height 23
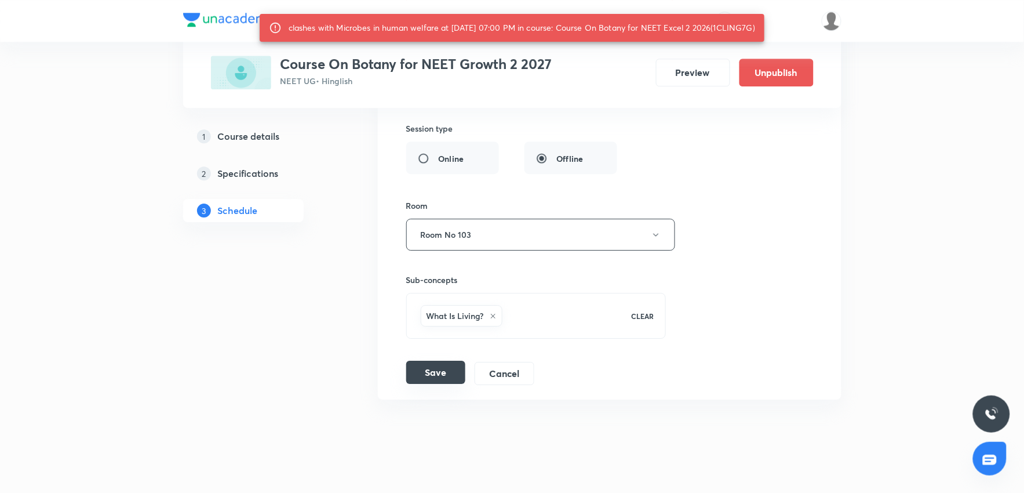
click at [439, 379] on button "Save" at bounding box center [435, 372] width 59 height 23
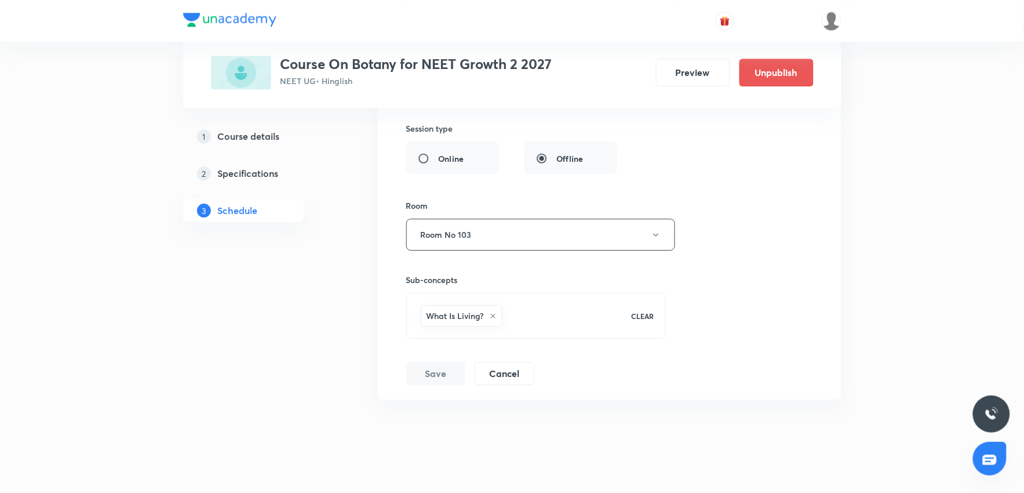
scroll to position [3142, 0]
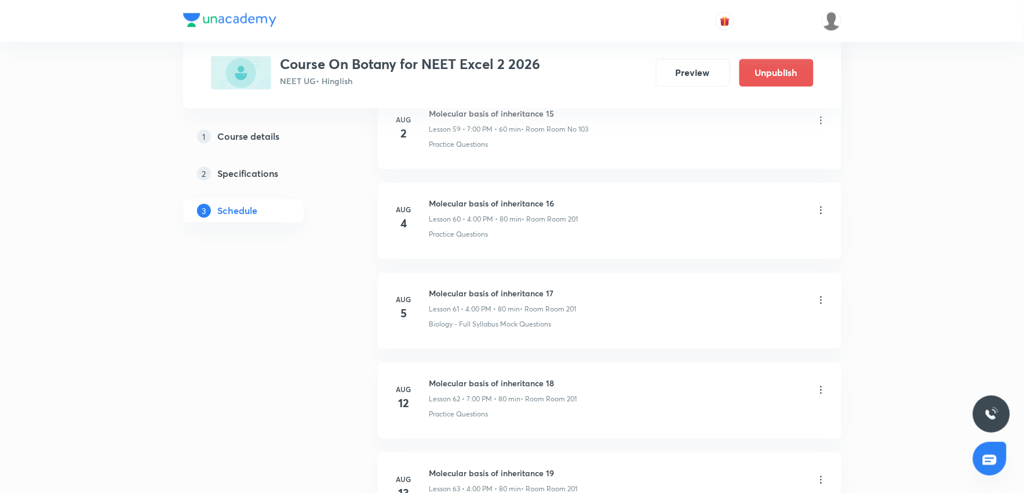
scroll to position [6823, 0]
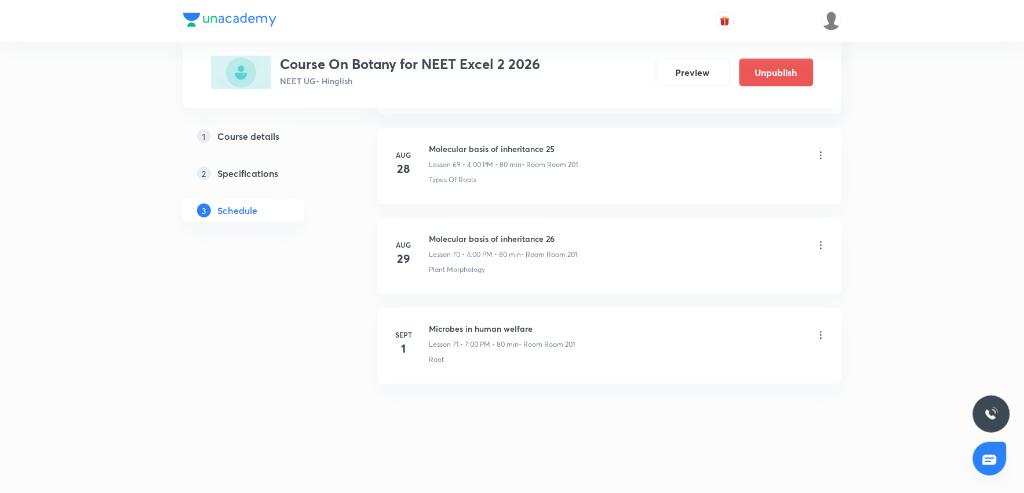
click at [820, 335] on icon at bounding box center [822, 335] width 12 height 12
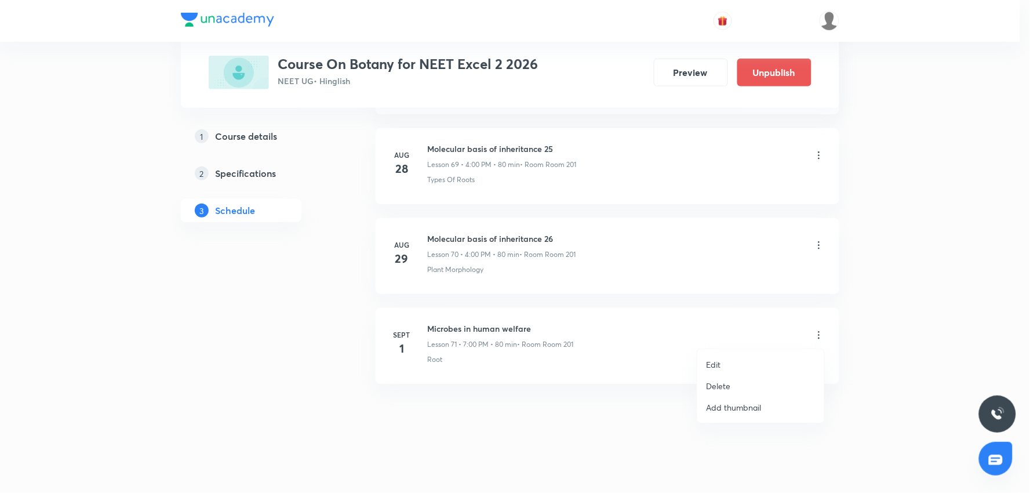
click at [744, 381] on li "Delete" at bounding box center [760, 385] width 127 height 21
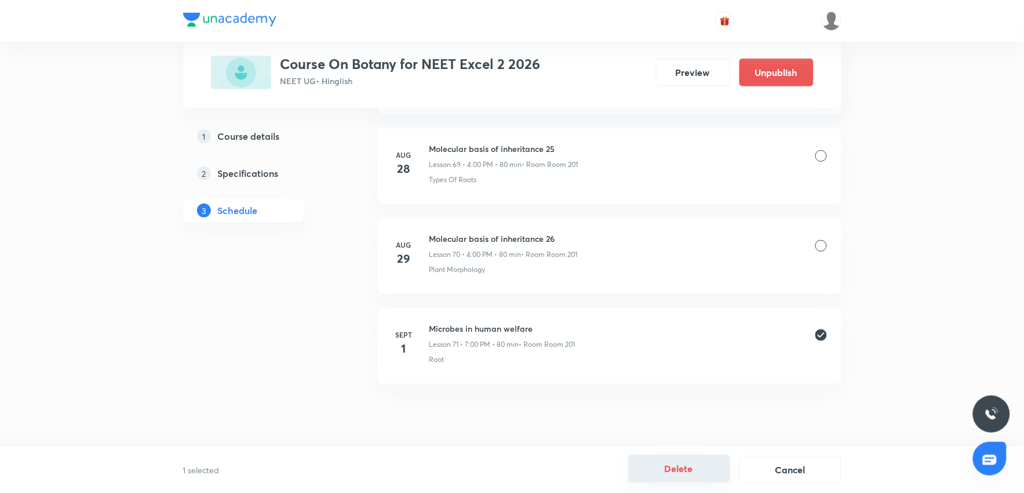
click at [683, 473] on button "Delete" at bounding box center [679, 468] width 102 height 28
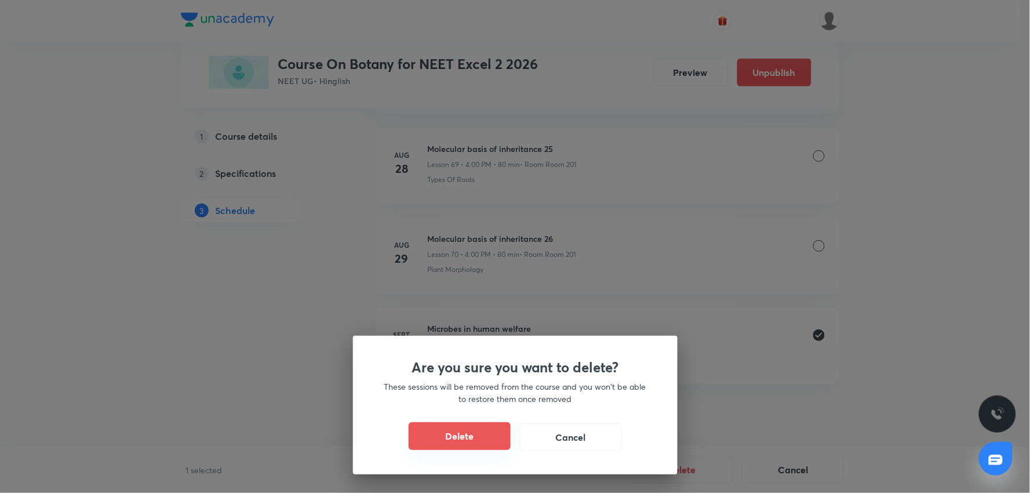
click at [415, 442] on button "Delete" at bounding box center [460, 436] width 102 height 28
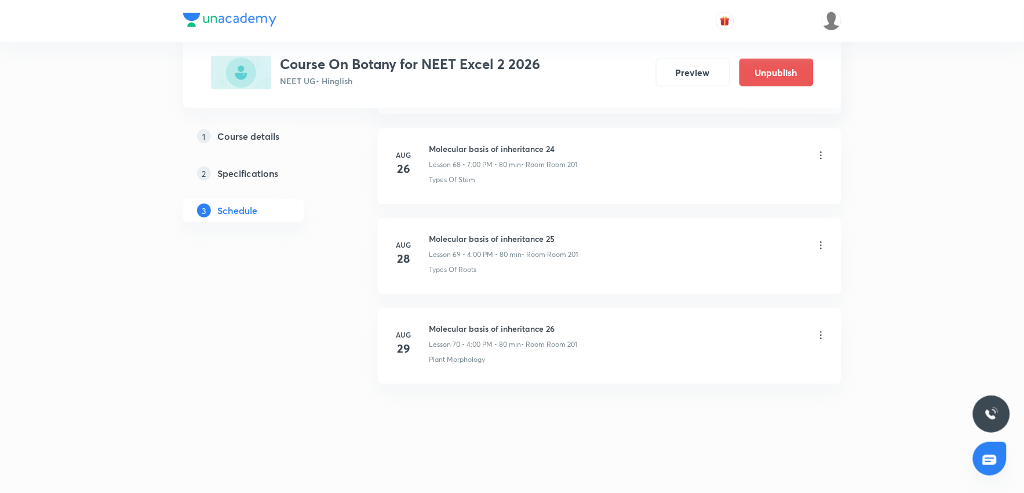
scroll to position [6733, 0]
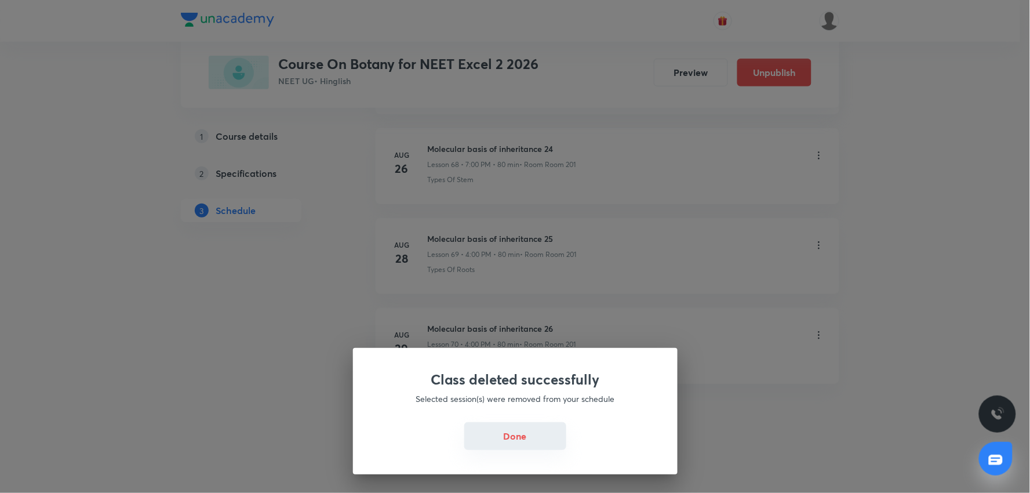
click at [521, 439] on button "Done" at bounding box center [515, 436] width 102 height 28
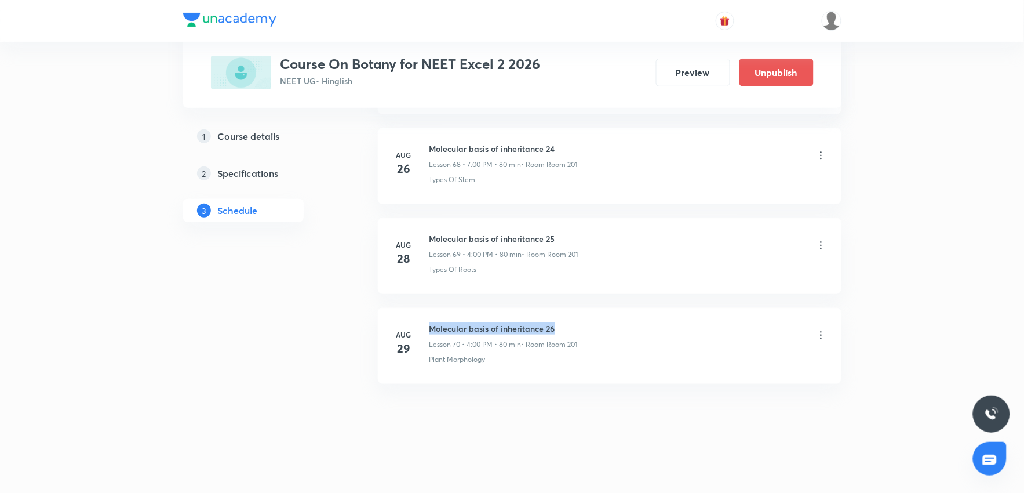
drag, startPoint x: 426, startPoint y: 323, endPoint x: 577, endPoint y: 320, distance: 150.7
click at [577, 320] on li "Aug 29 Molecular basis of inheritance 26 Lesson 70 • 4:00 PM • 80 min • Room Ro…" at bounding box center [610, 346] width 464 height 76
copy h6 "Molecular basis of inheritance 26"
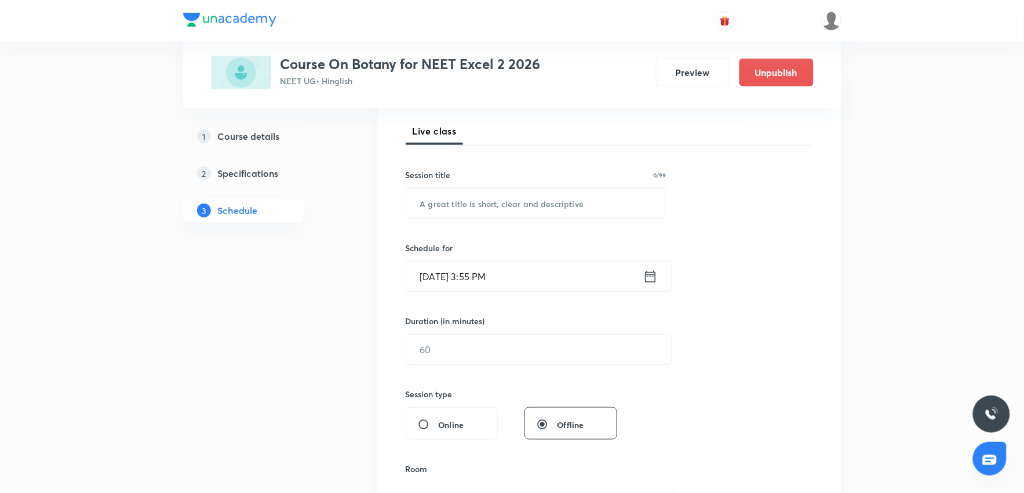
scroll to position [31, 0]
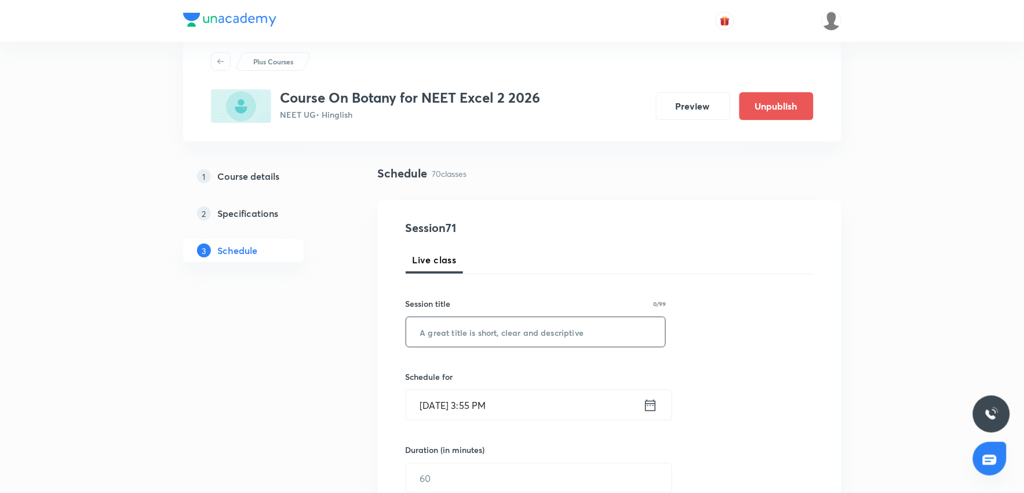
click at [462, 332] on input "text" at bounding box center [536, 332] width 260 height 30
paste input "Molecular basis of inheritance 26"
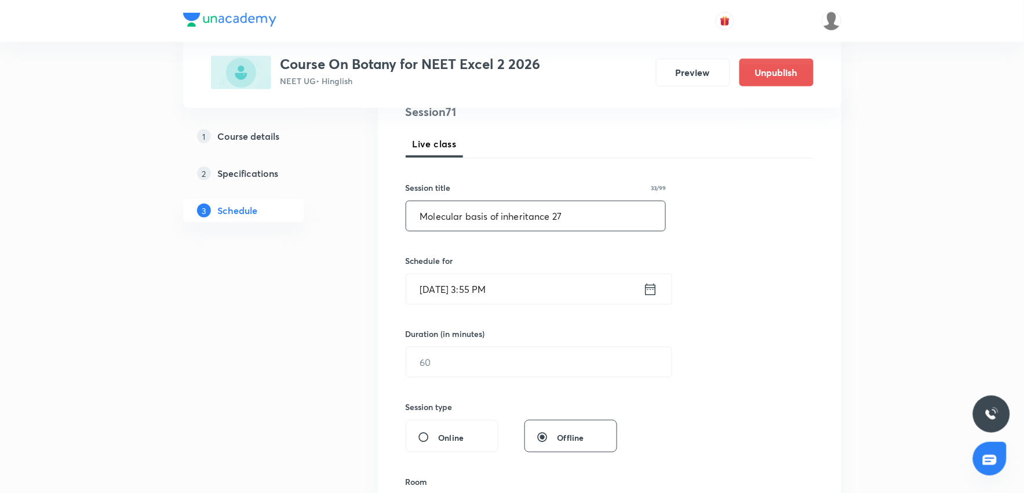
scroll to position [160, 0]
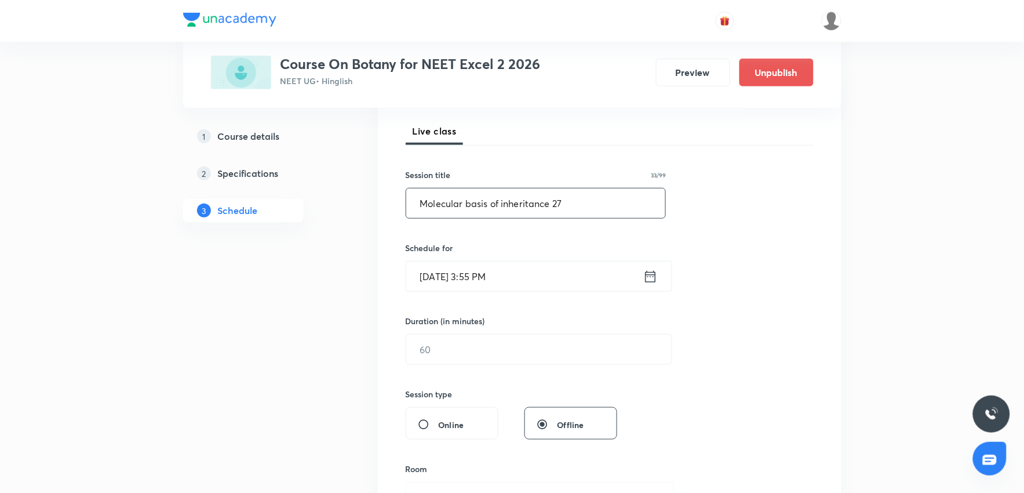
type input "Molecular basis of inheritance 27"
click at [540, 282] on input "Sept 1, 2025, 3:55 PM" at bounding box center [524, 276] width 237 height 30
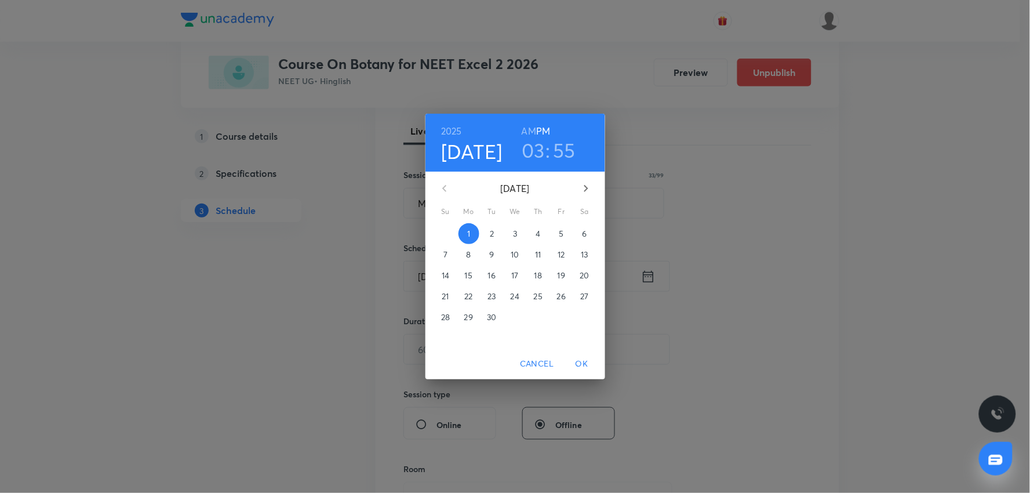
click at [536, 155] on h3 "03" at bounding box center [533, 150] width 23 height 24
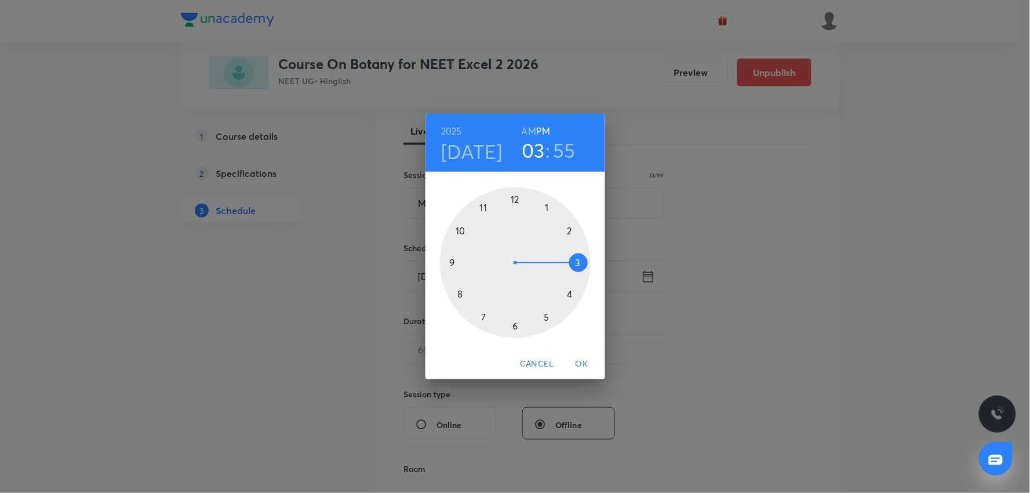
click at [545, 320] on div at bounding box center [515, 262] width 151 height 151
click at [513, 326] on div at bounding box center [515, 262] width 151 height 151
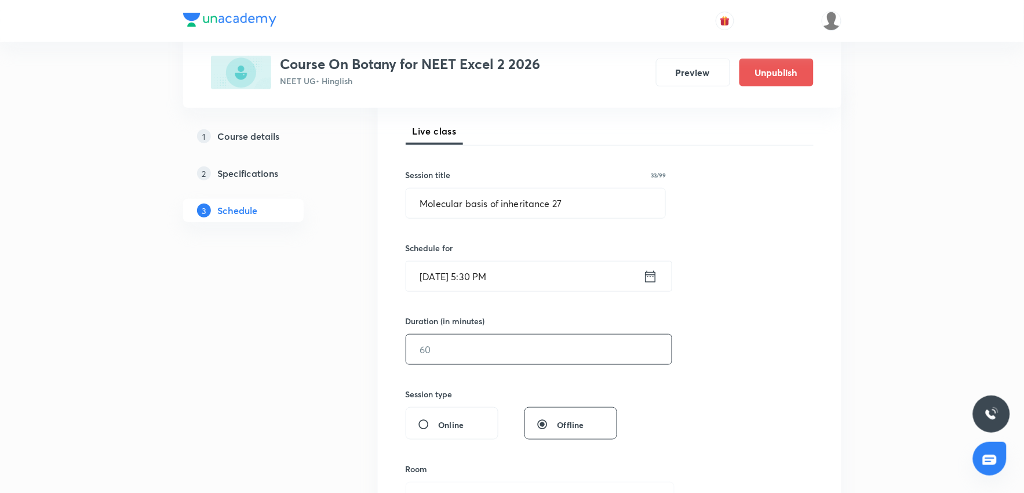
click at [486, 348] on input "text" at bounding box center [538, 349] width 265 height 30
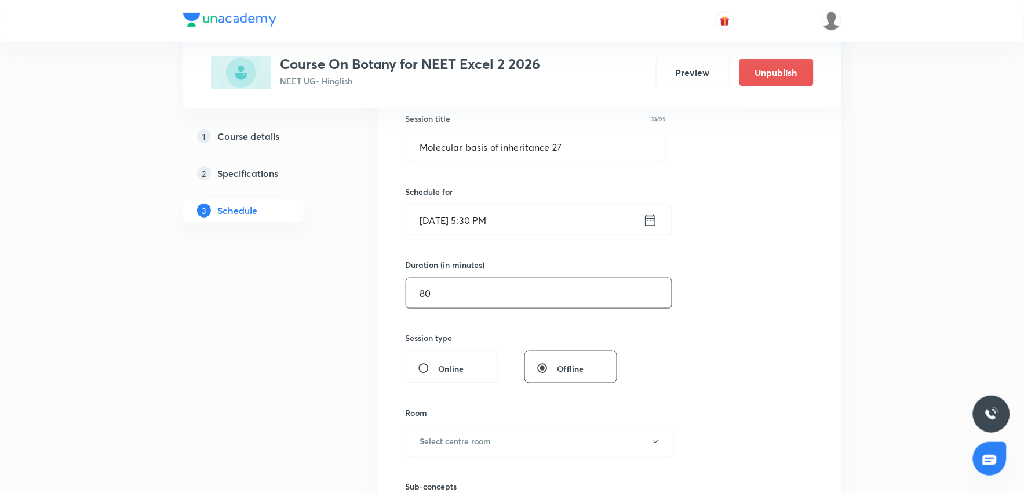
scroll to position [289, 0]
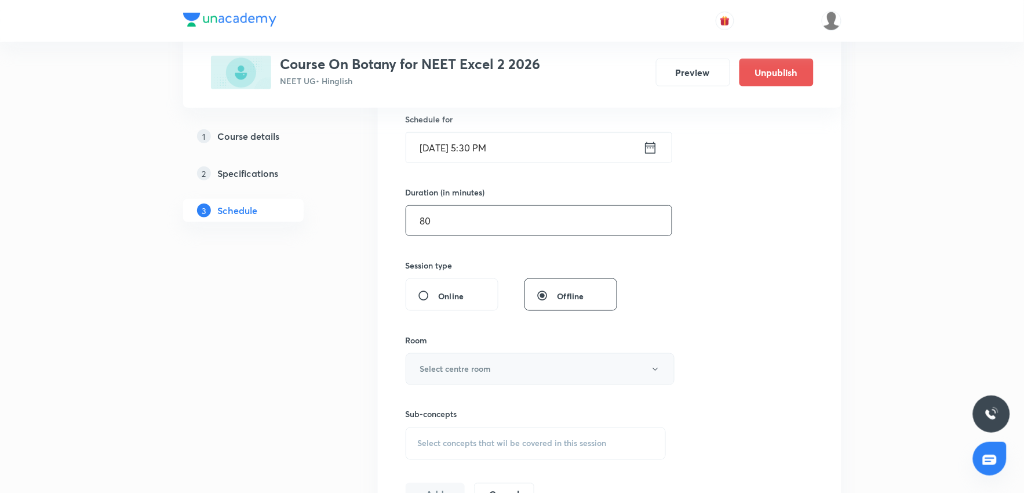
type input "80"
click at [485, 360] on button "Select centre room" at bounding box center [540, 369] width 269 height 32
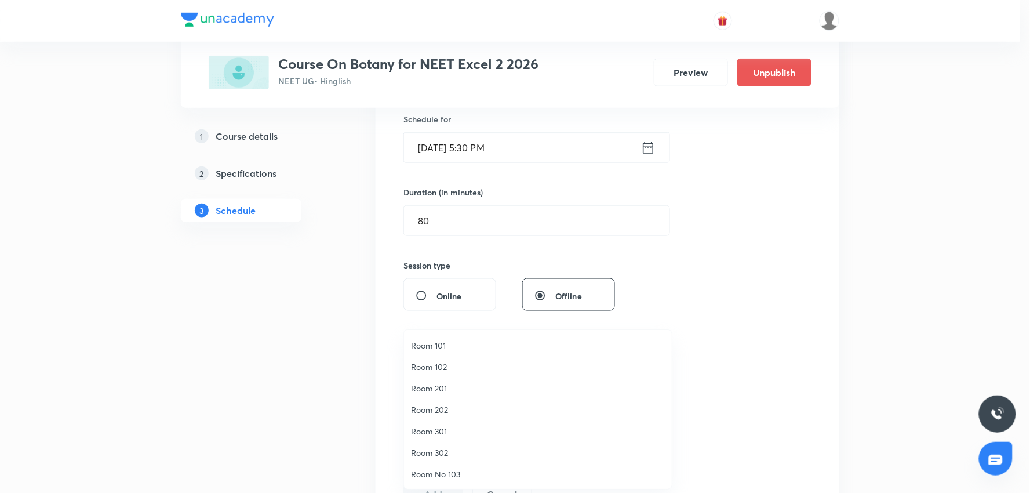
click at [448, 390] on span "Room 201" at bounding box center [538, 388] width 254 height 12
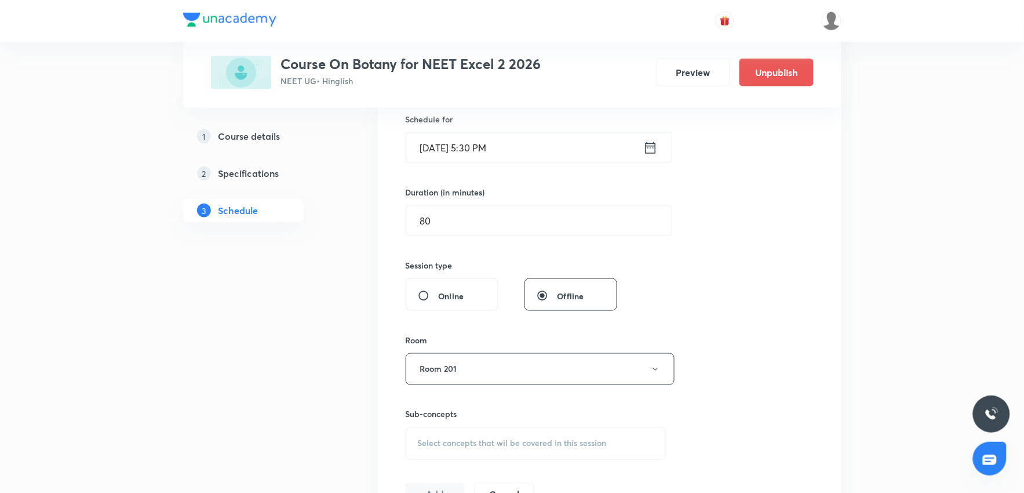
click at [766, 305] on div "Session 71 Live class Session title 33/99 Molecular basis of inheritance 27 ​ S…" at bounding box center [610, 234] width 408 height 544
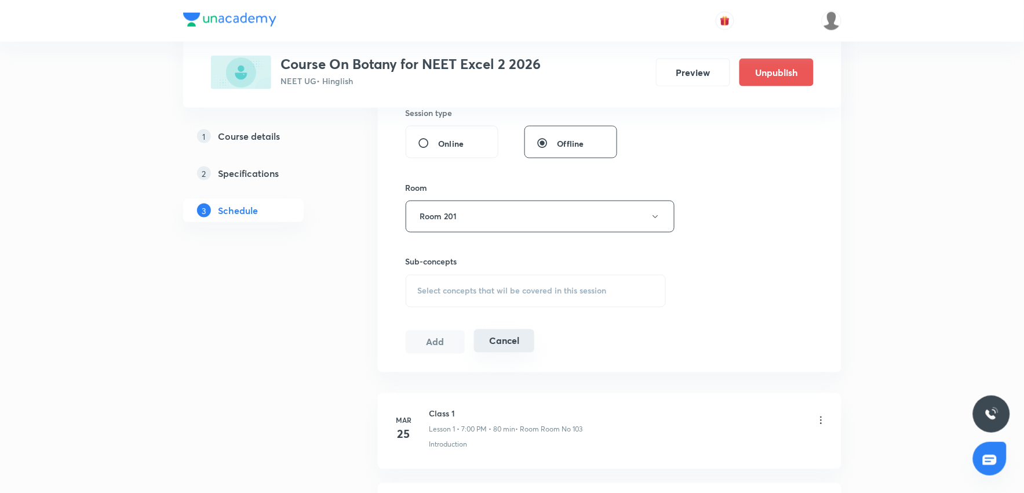
scroll to position [482, 0]
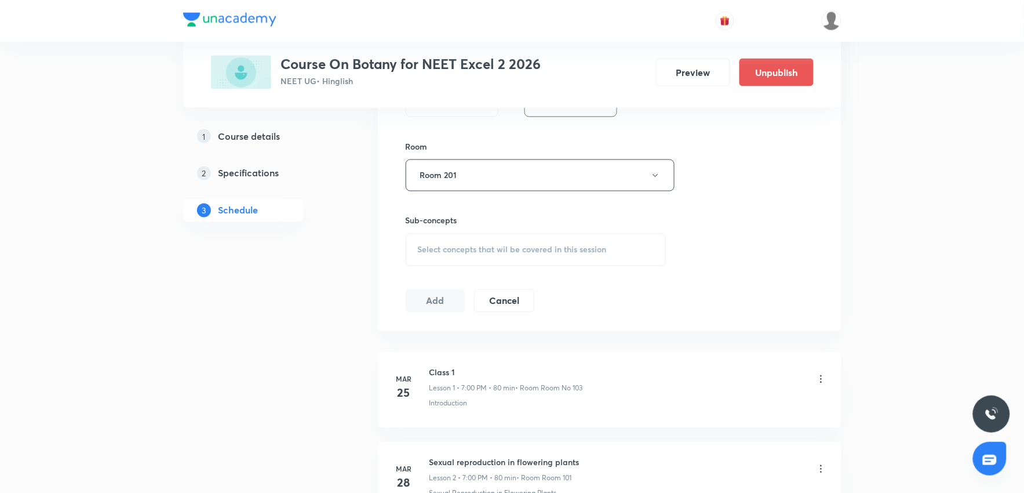
click at [506, 243] on div "Select concepts that wil be covered in this session" at bounding box center [536, 250] width 261 height 32
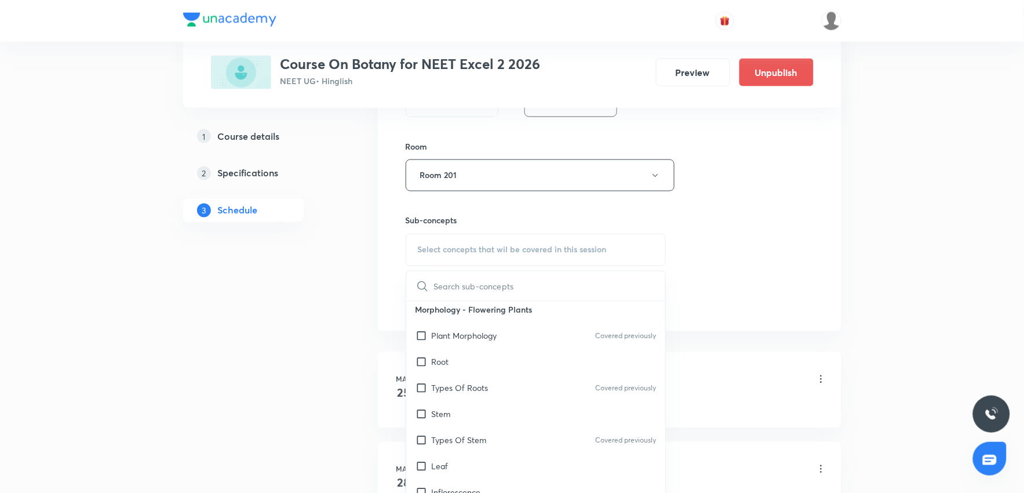
scroll to position [193, 0]
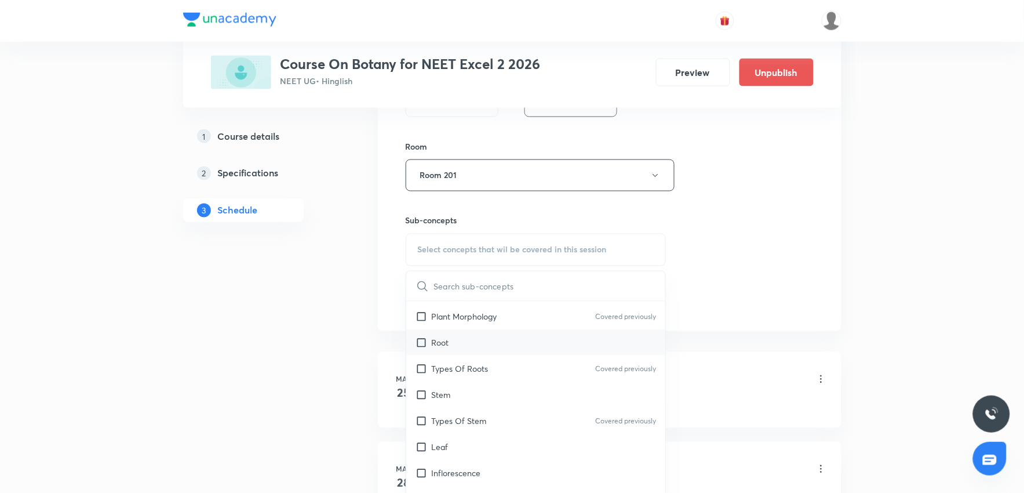
click at [449, 348] on div "Root" at bounding box center [536, 342] width 260 height 26
checkbox input "true"
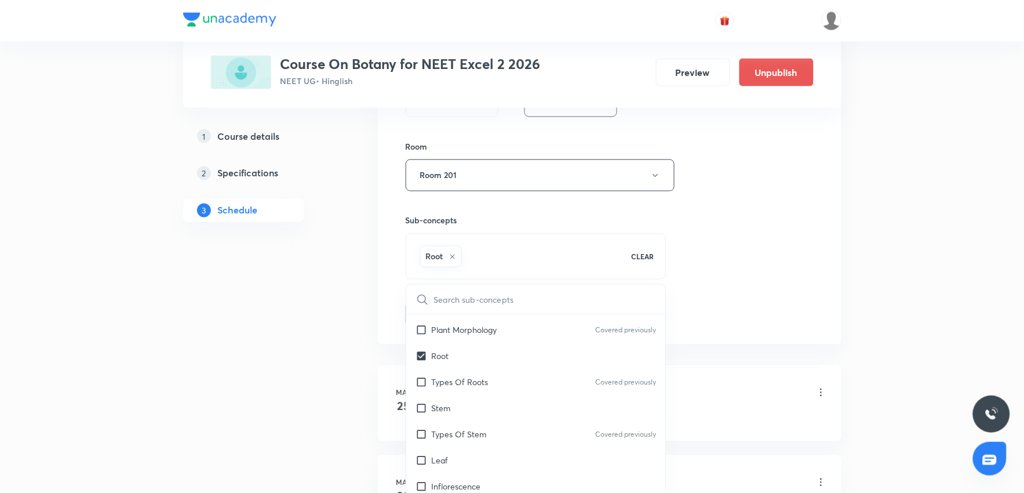
click at [777, 326] on div "Session 71 Live class Session title 33/99 Molecular basis of inheritance 27 ​ S…" at bounding box center [610, 47] width 408 height 558
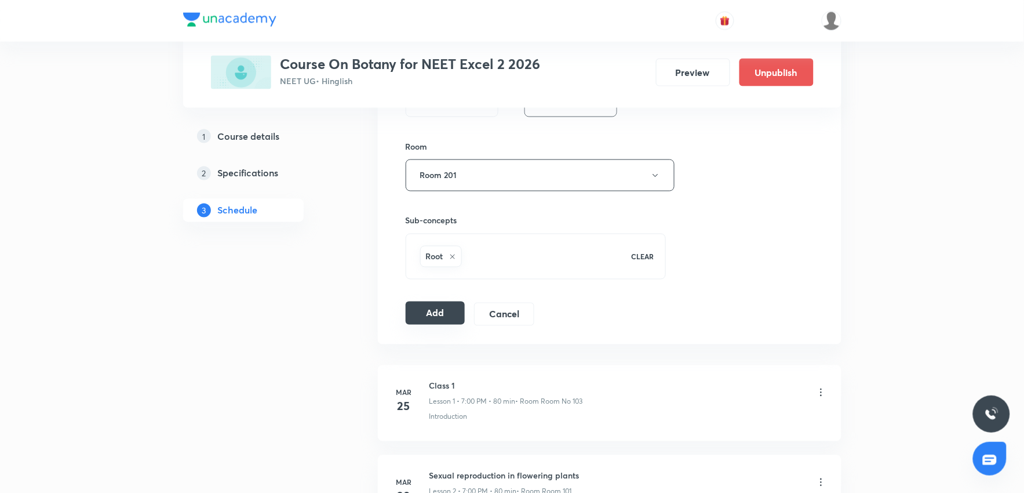
click at [437, 323] on button "Add" at bounding box center [436, 312] width 60 height 23
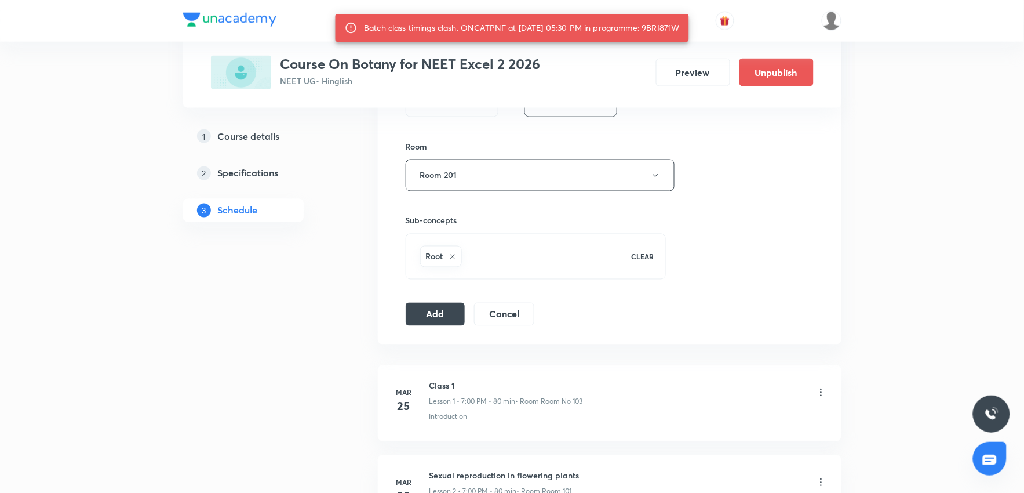
drag, startPoint x: 654, startPoint y: 26, endPoint x: 698, endPoint y: 32, distance: 45.0
click at [689, 32] on div "Batch class timings clash. ONCATPNF at 01 Sep 2025 05:30 PM in programme: 9BRI8…" at bounding box center [512, 28] width 354 height 28
copy div "9BRI871W"
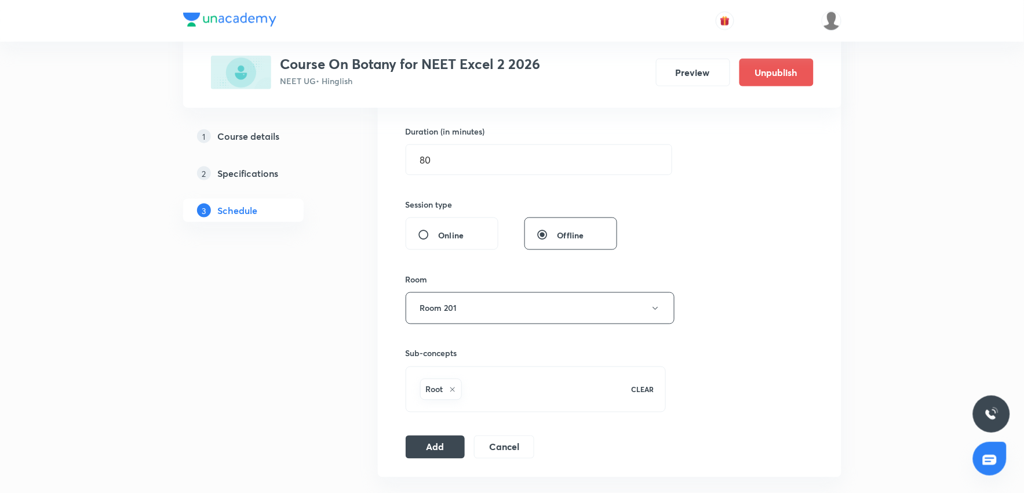
scroll to position [354, 0]
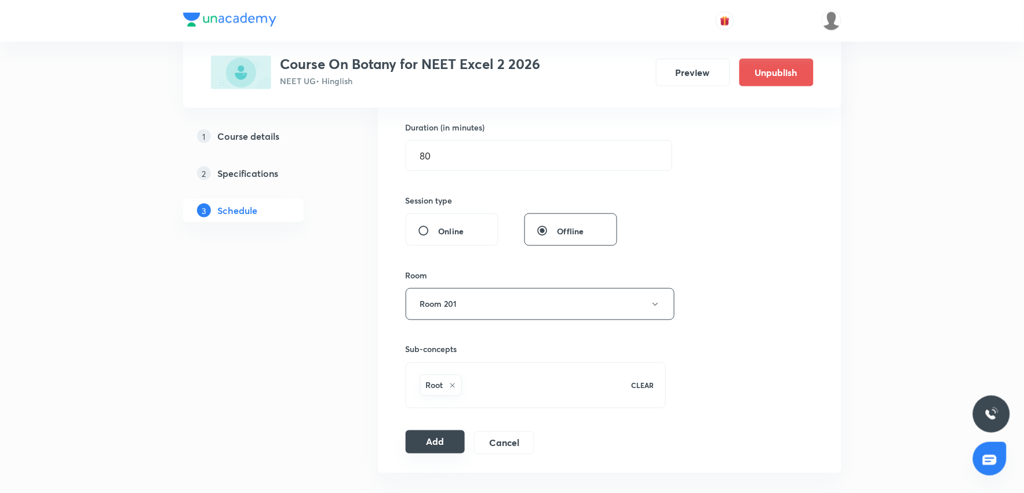
click at [432, 442] on button "Add" at bounding box center [436, 441] width 60 height 23
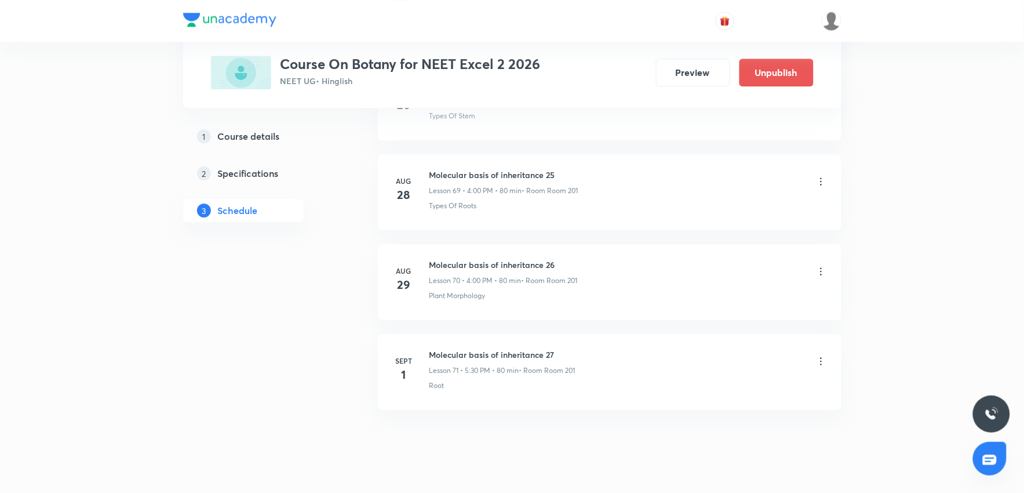
scroll to position [6290, 0]
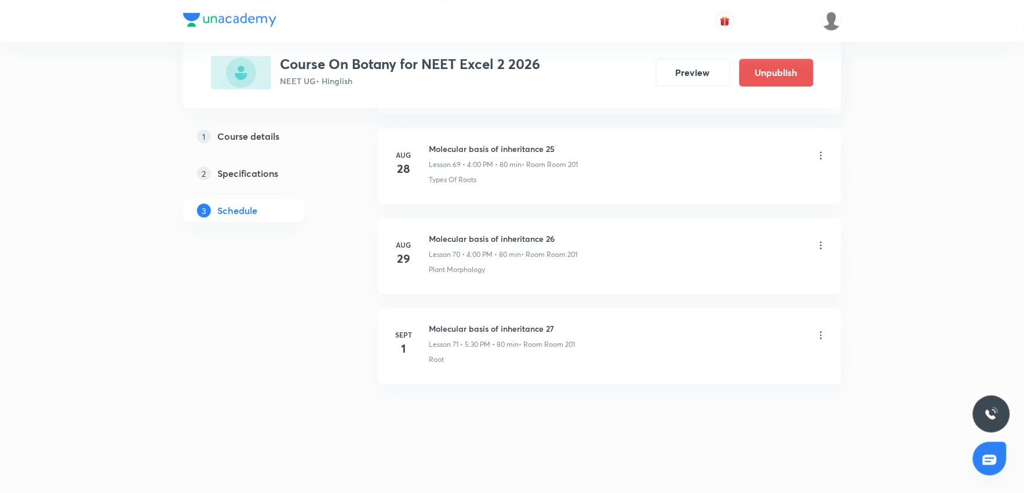
drag, startPoint x: 431, startPoint y: 325, endPoint x: 783, endPoint y: 407, distance: 360.8
click at [647, 332] on div "Molecular basis of inheritance 27 Lesson 71 • 5:30 PM • 80 min • Room Room 201" at bounding box center [629, 335] width 398 height 27
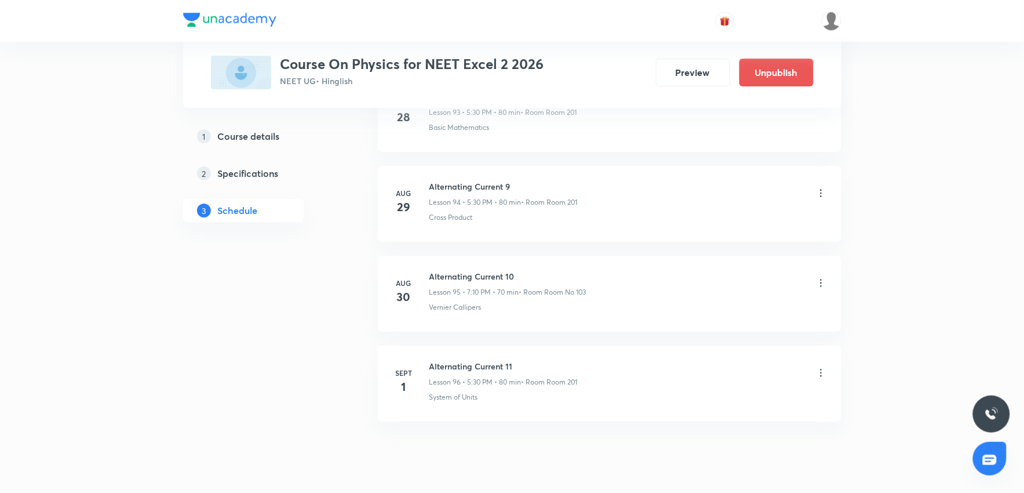
scroll to position [9071, 0]
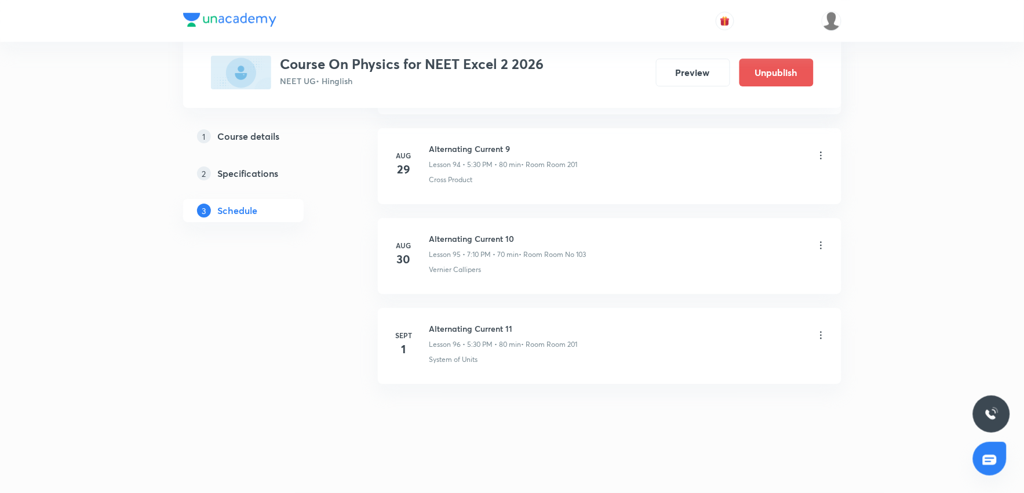
click at [822, 334] on icon at bounding box center [822, 335] width 12 height 12
click at [745, 384] on li "Delete" at bounding box center [760, 386] width 127 height 21
click at [671, 470] on button "Delete" at bounding box center [679, 468] width 102 height 28
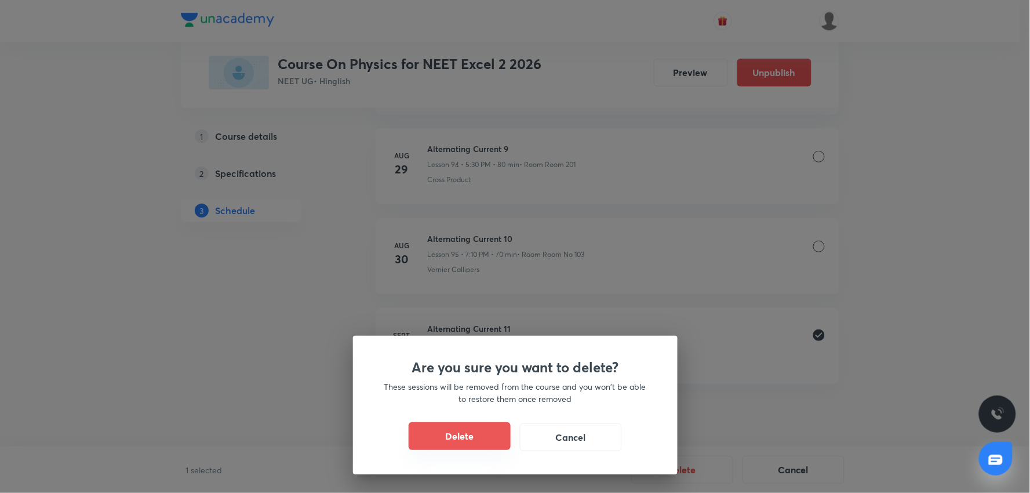
click at [482, 443] on button "Delete" at bounding box center [460, 436] width 102 height 28
